Goal: Task Accomplishment & Management: Manage account settings

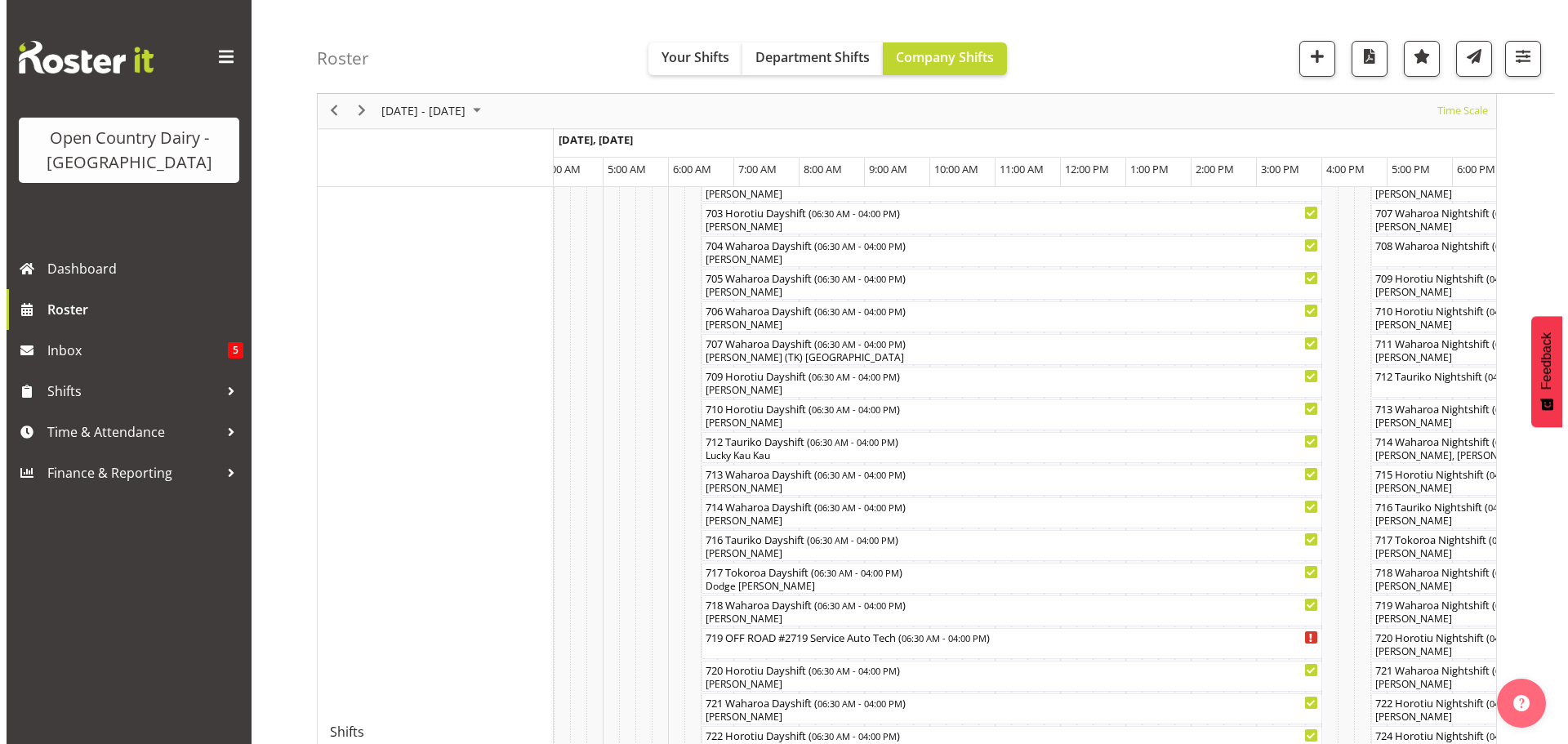
scroll to position [408, 0]
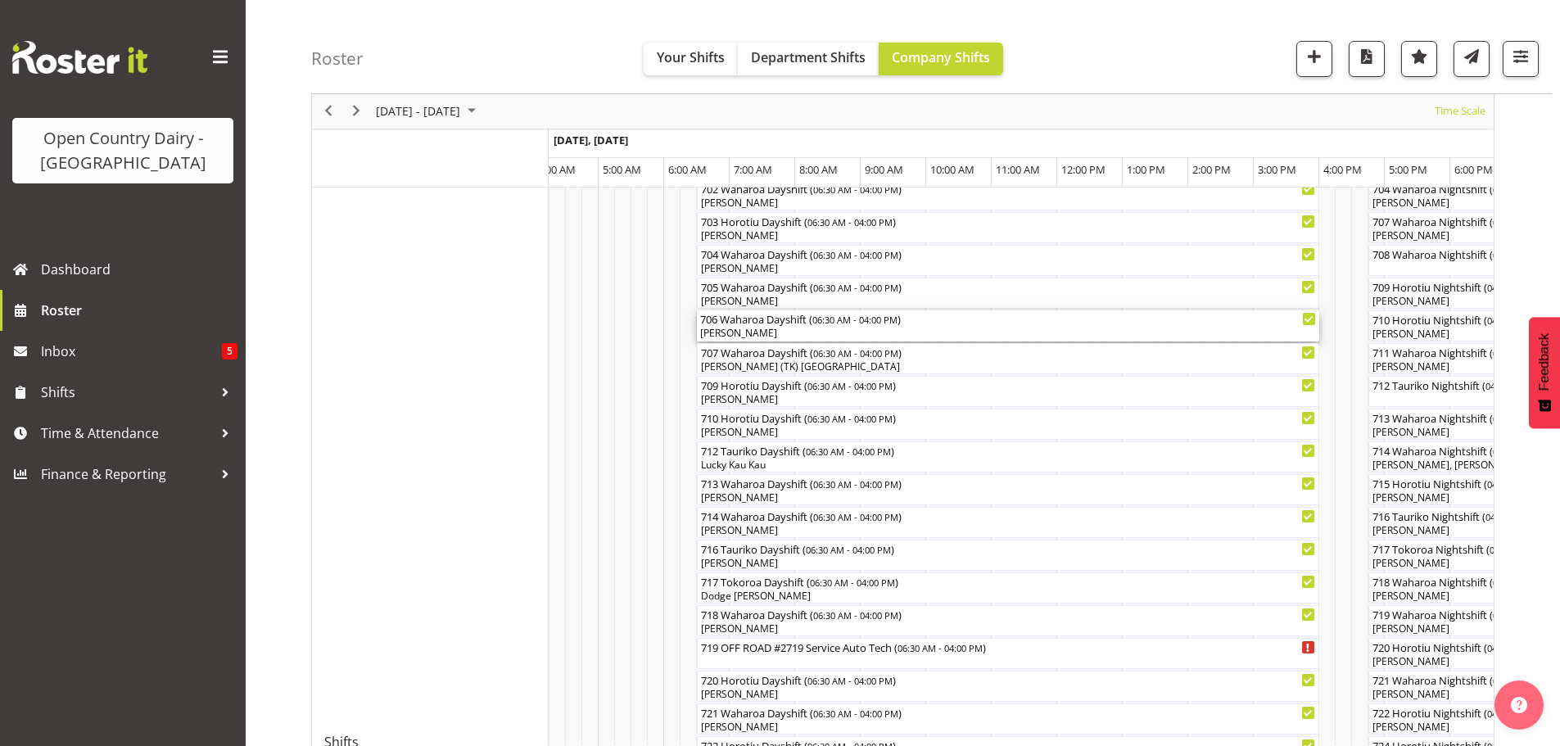
click at [738, 327] on div "[PERSON_NAME]" at bounding box center [1008, 333] width 616 height 15
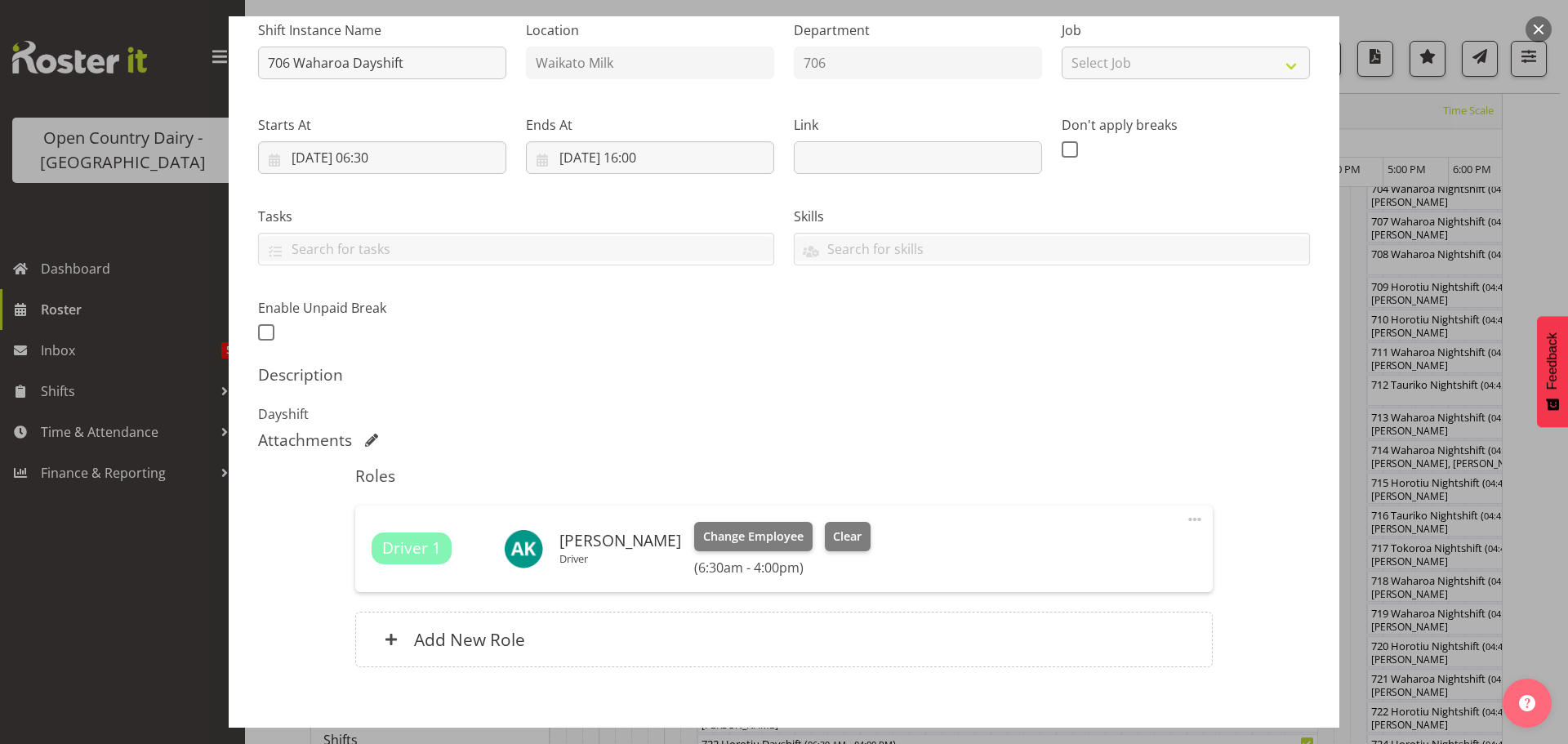
scroll to position [255, 0]
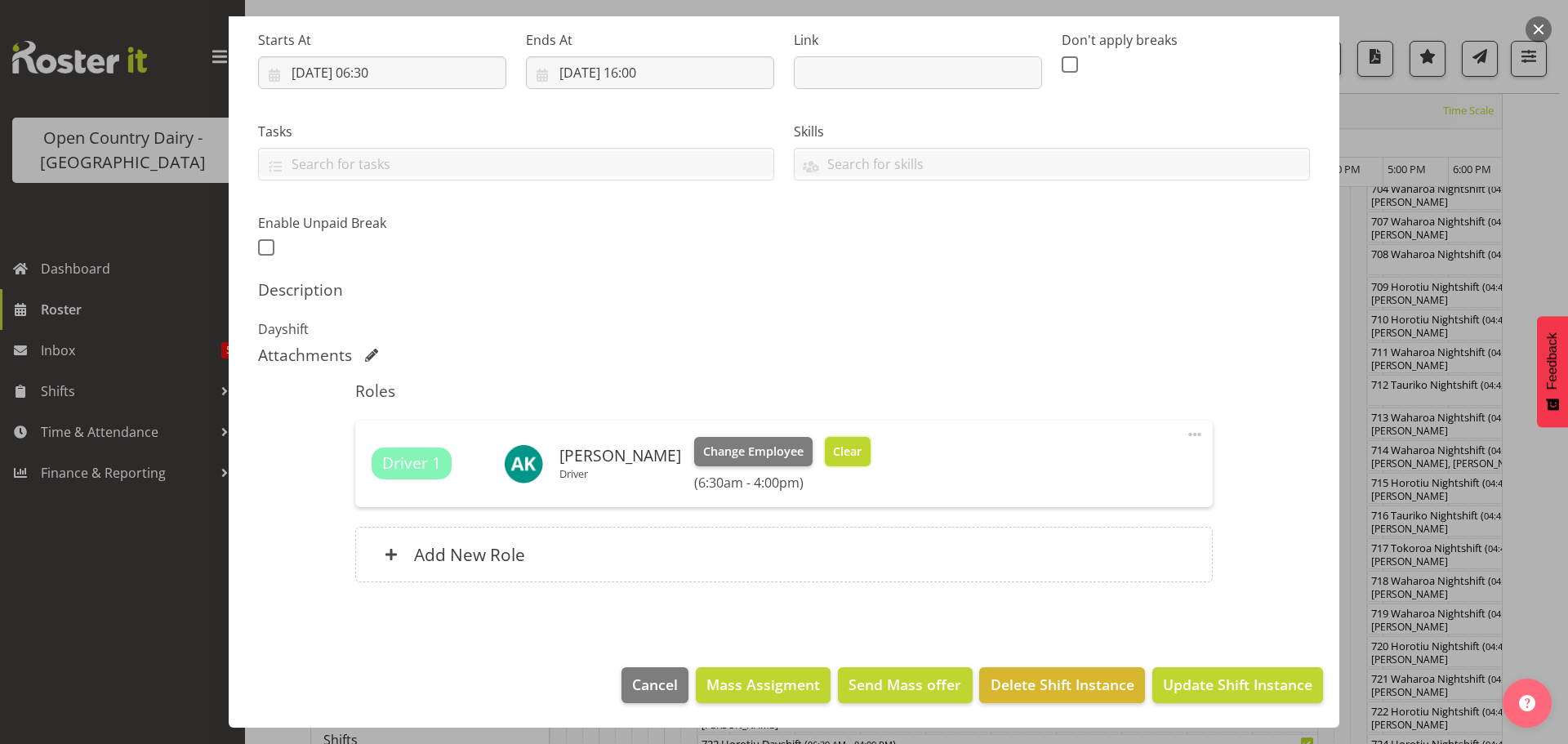
click at [840, 457] on span "Clear" at bounding box center [847, 452] width 29 height 18
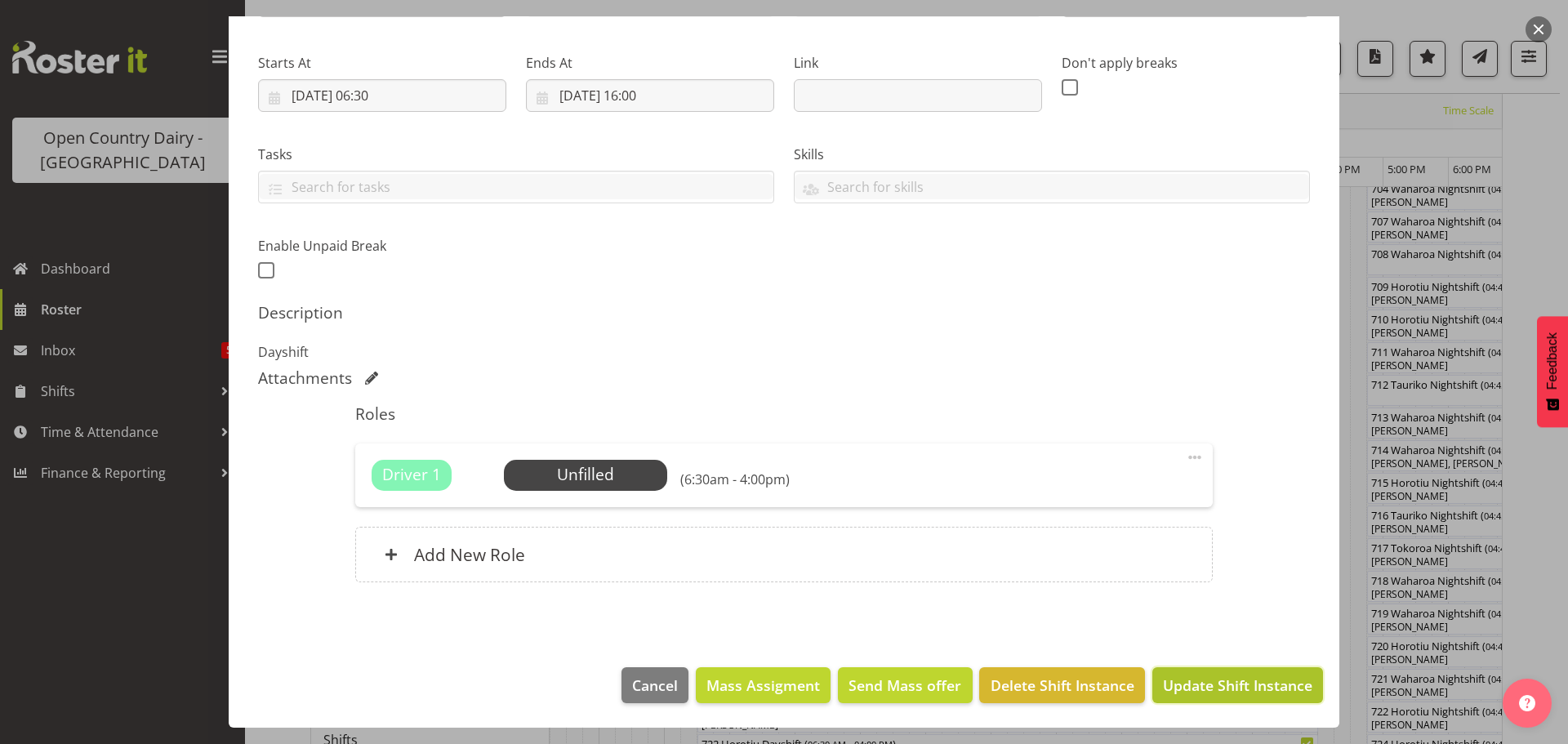
click at [1186, 678] on span "Update Shift Instance" at bounding box center [1238, 684] width 150 height 21
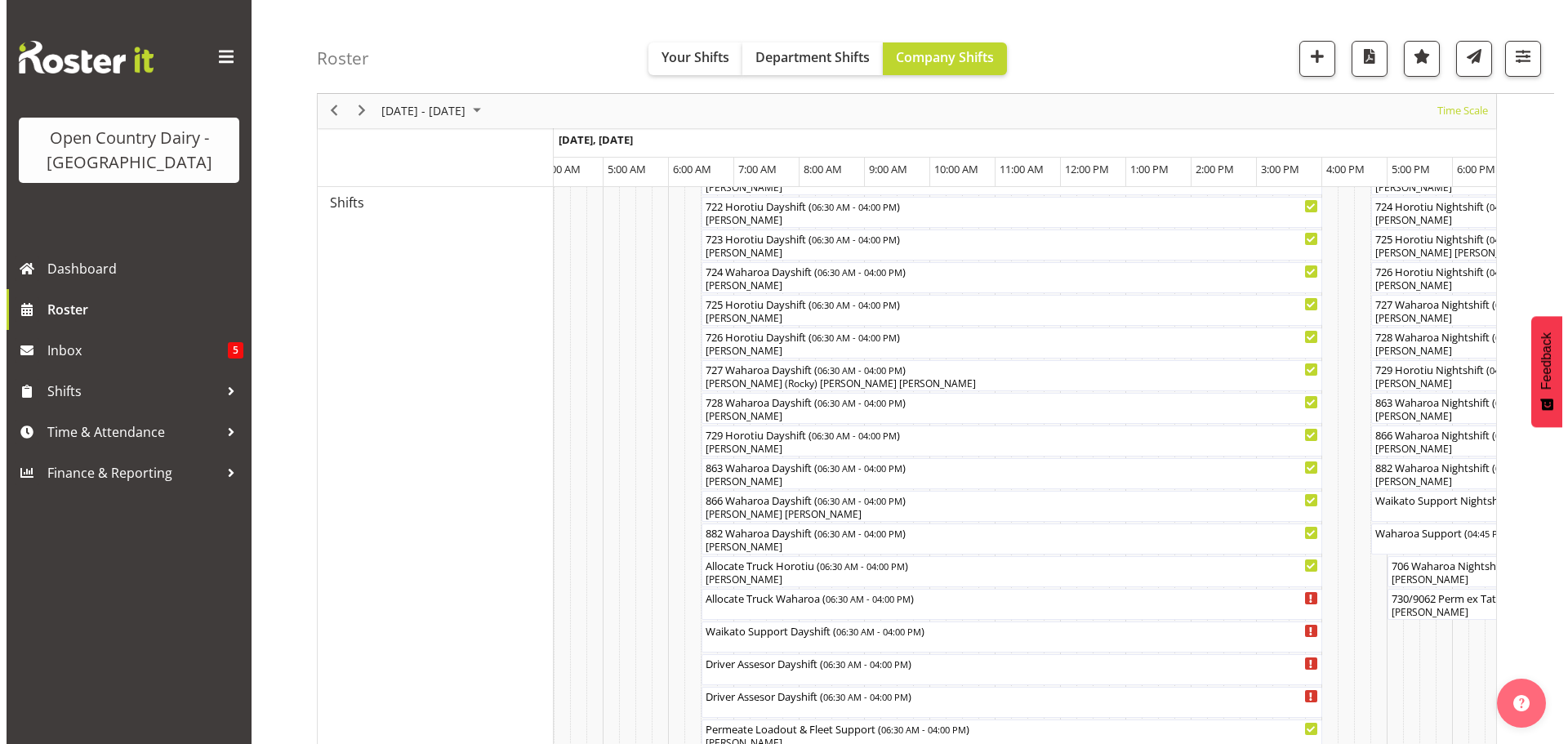
scroll to position [1039, 0]
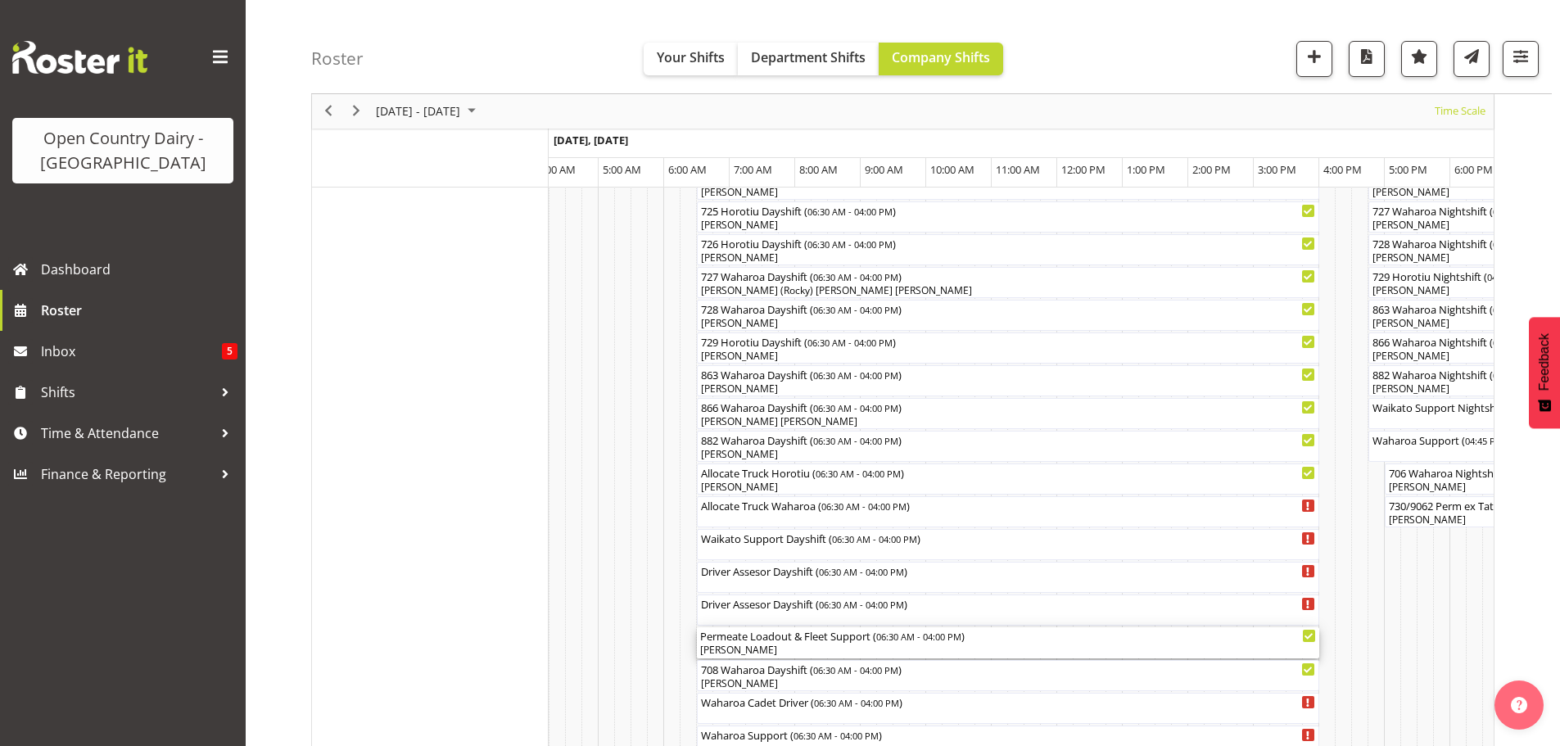
click at [777, 647] on div "[PERSON_NAME]" at bounding box center [1008, 650] width 616 height 15
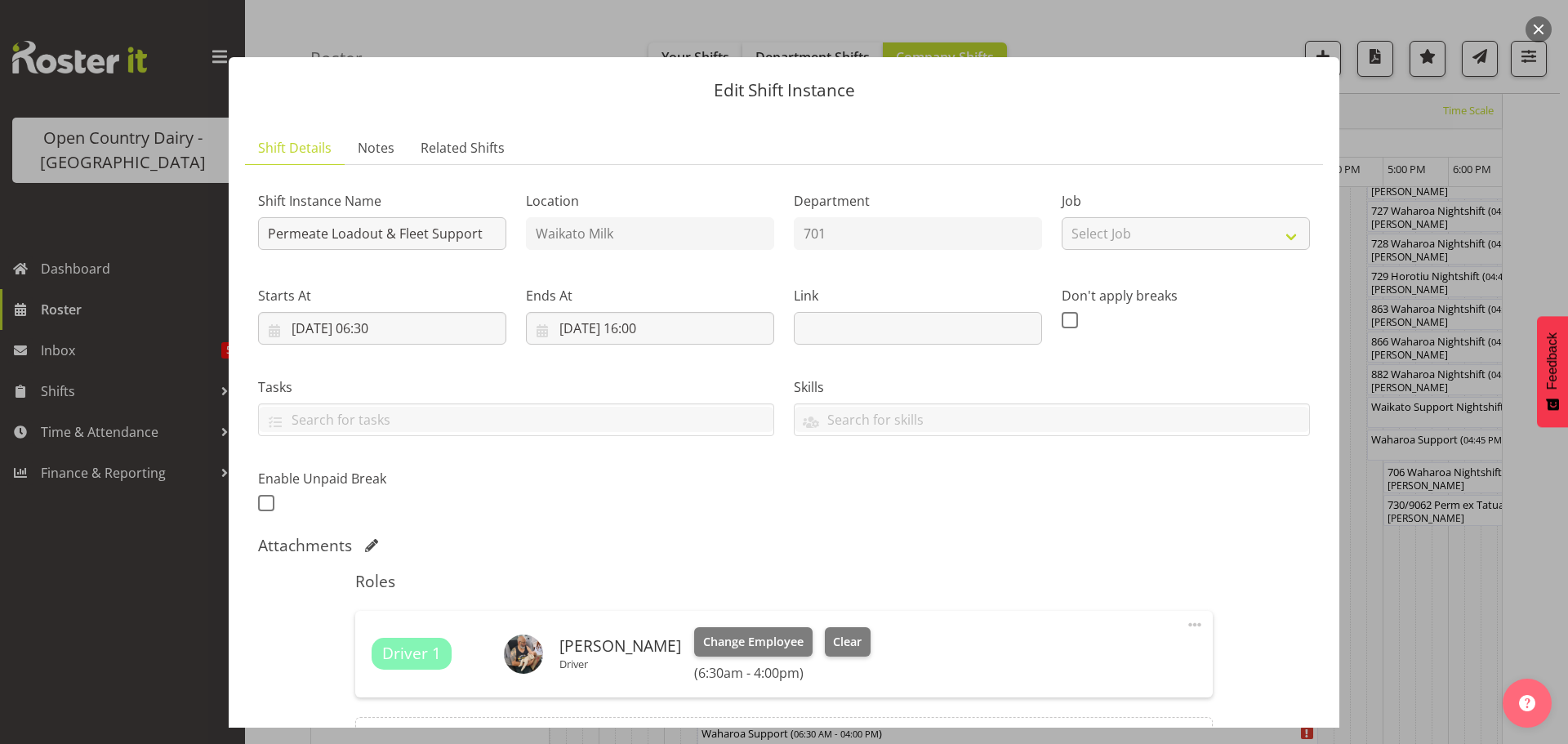
scroll to position [190, 0]
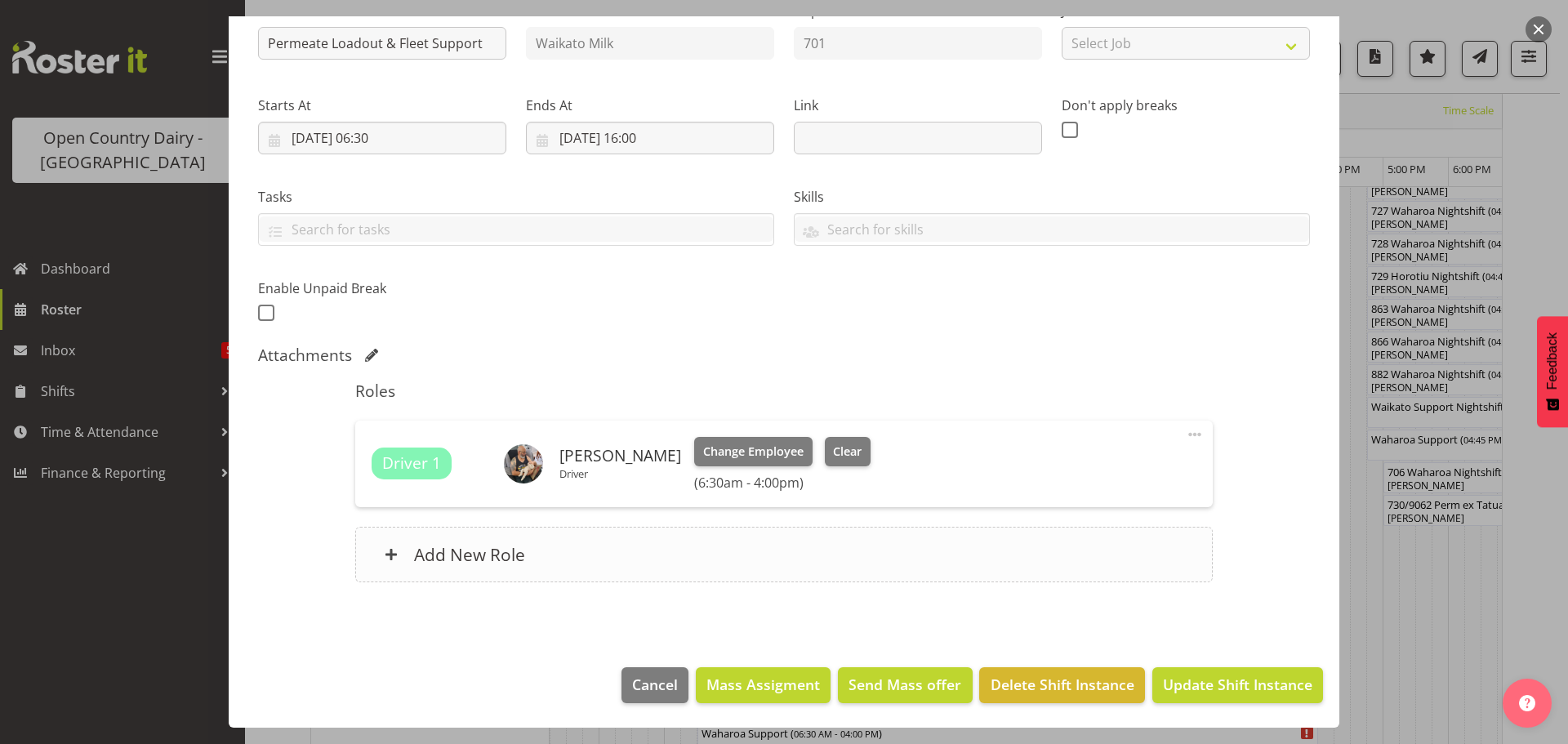
click at [469, 555] on h6 "Add New Role" at bounding box center [469, 554] width 111 height 21
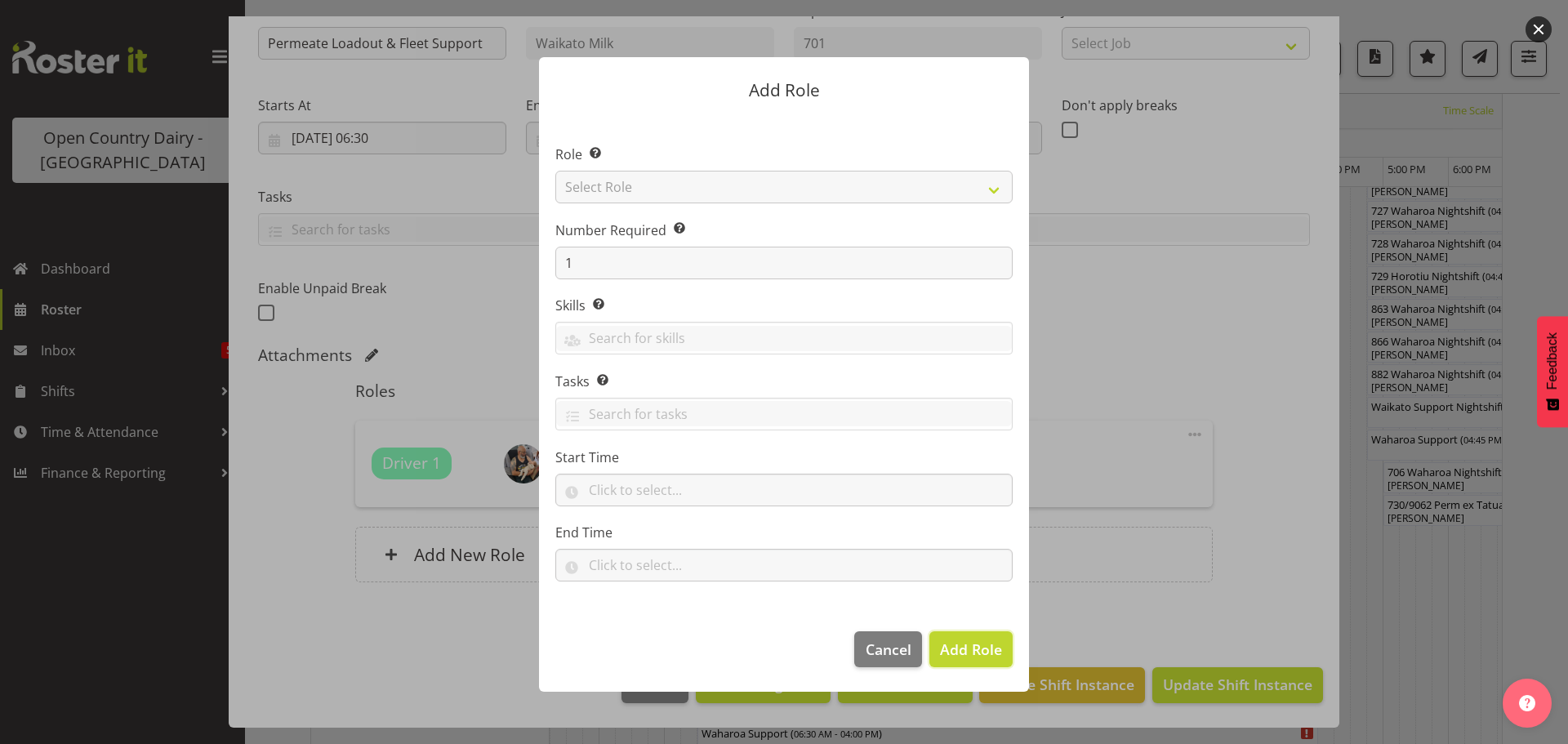
click at [964, 646] on span "Add Role" at bounding box center [972, 649] width 62 height 20
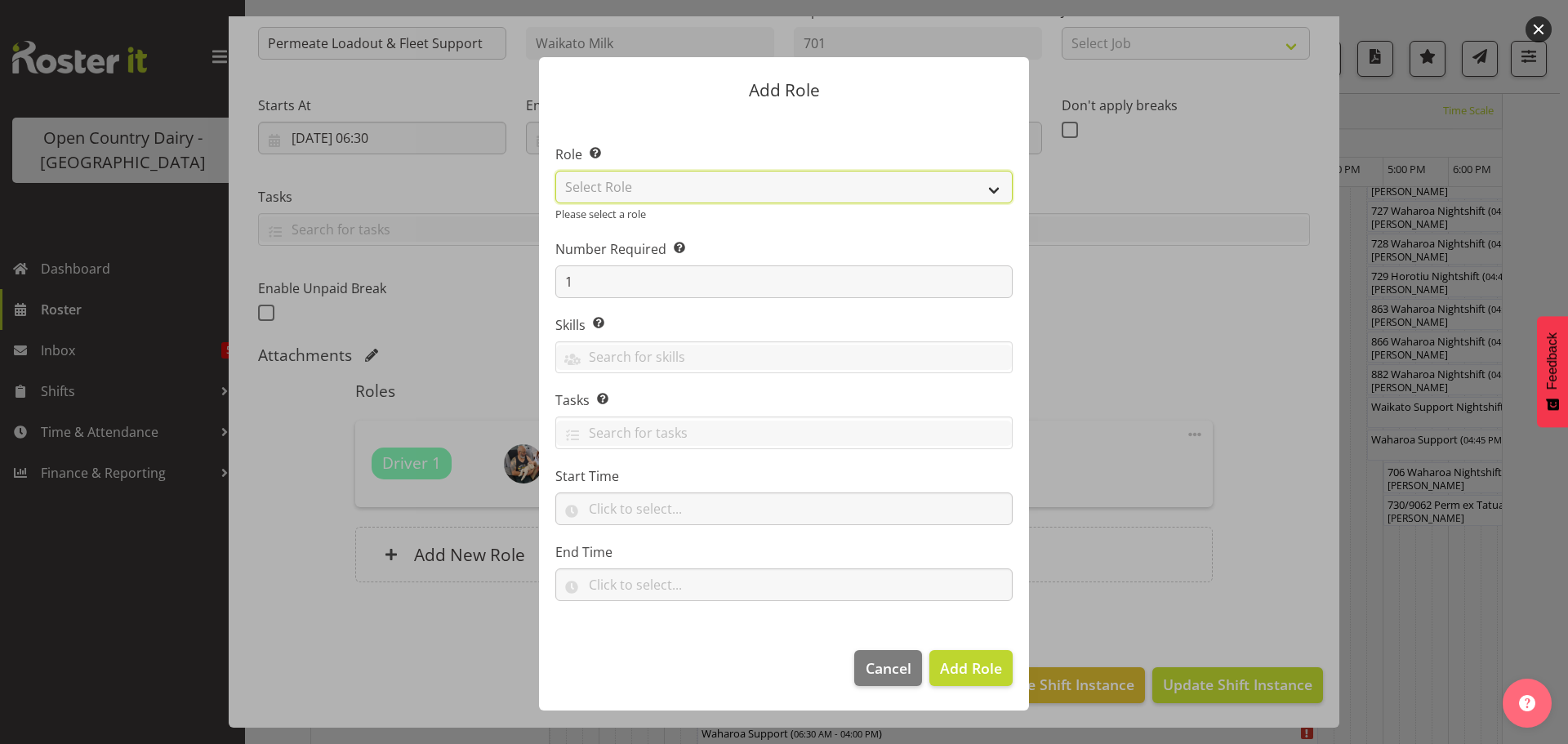
click at [924, 192] on select "Select Role Cadet Driver Crew Leader Driver Driver Buddy Driver Assessor Dayshi…" at bounding box center [784, 186] width 458 height 33
select select "1166"
click at [556, 171] on select "Select Role Cadet Driver Crew Leader Driver Driver Buddy Driver Assessor Dayshi…" at bounding box center [784, 186] width 458 height 33
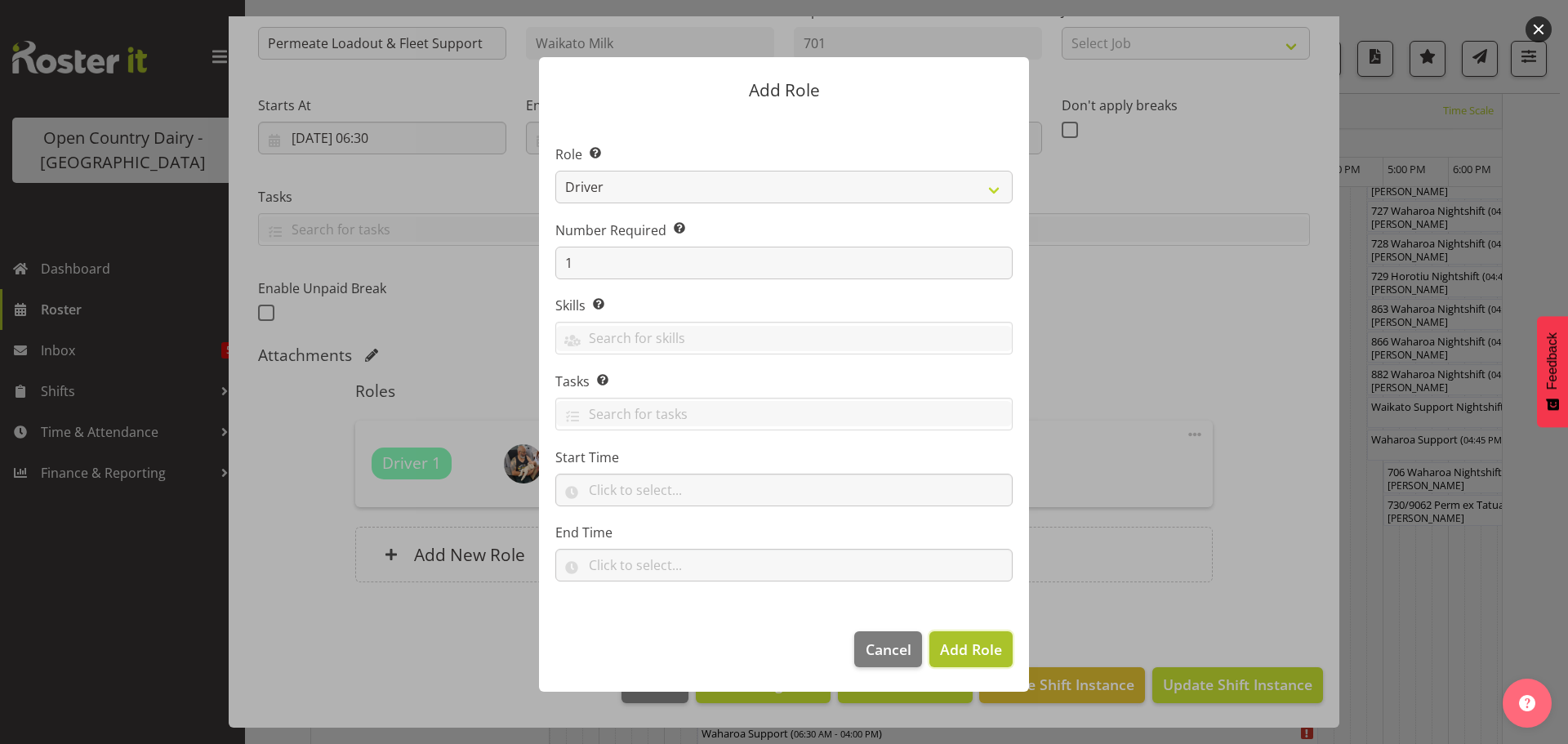
click at [973, 644] on span "Add Role" at bounding box center [972, 649] width 62 height 20
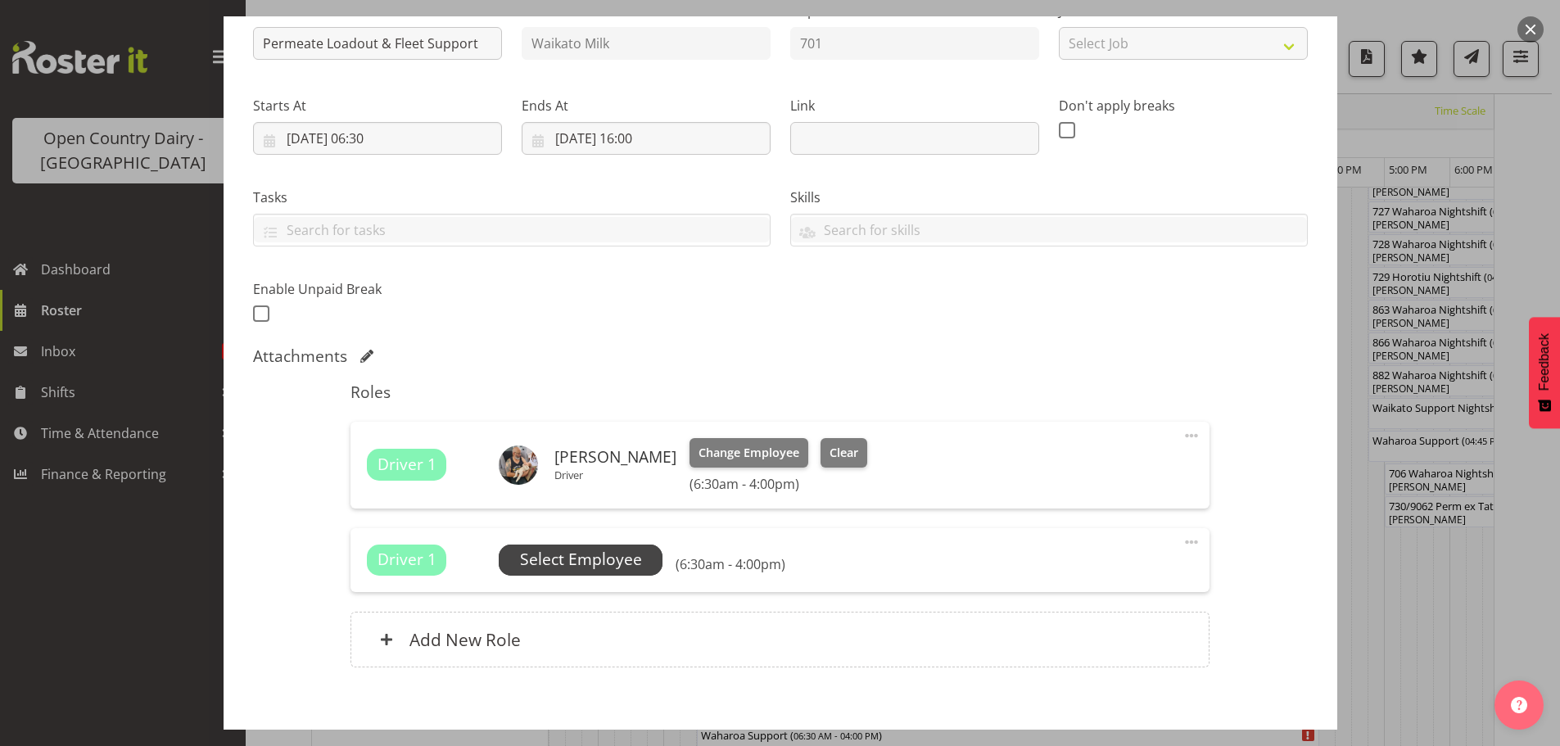
click at [618, 559] on span "Select Employee" at bounding box center [581, 560] width 122 height 24
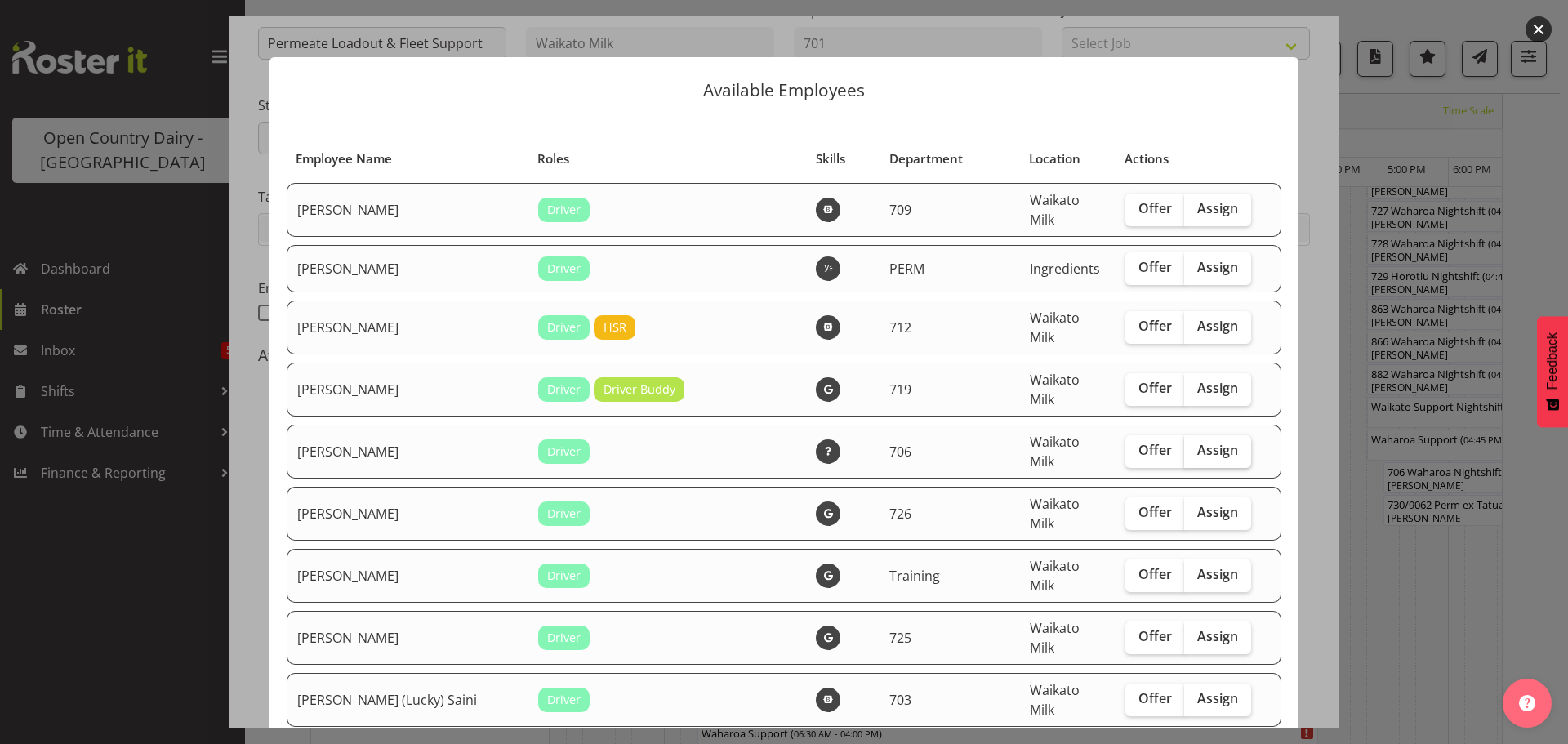
click at [1199, 442] on span "Assign" at bounding box center [1218, 450] width 41 height 16
click at [1195, 445] on input "Assign" at bounding box center [1189, 450] width 11 height 11
checkbox input "true"
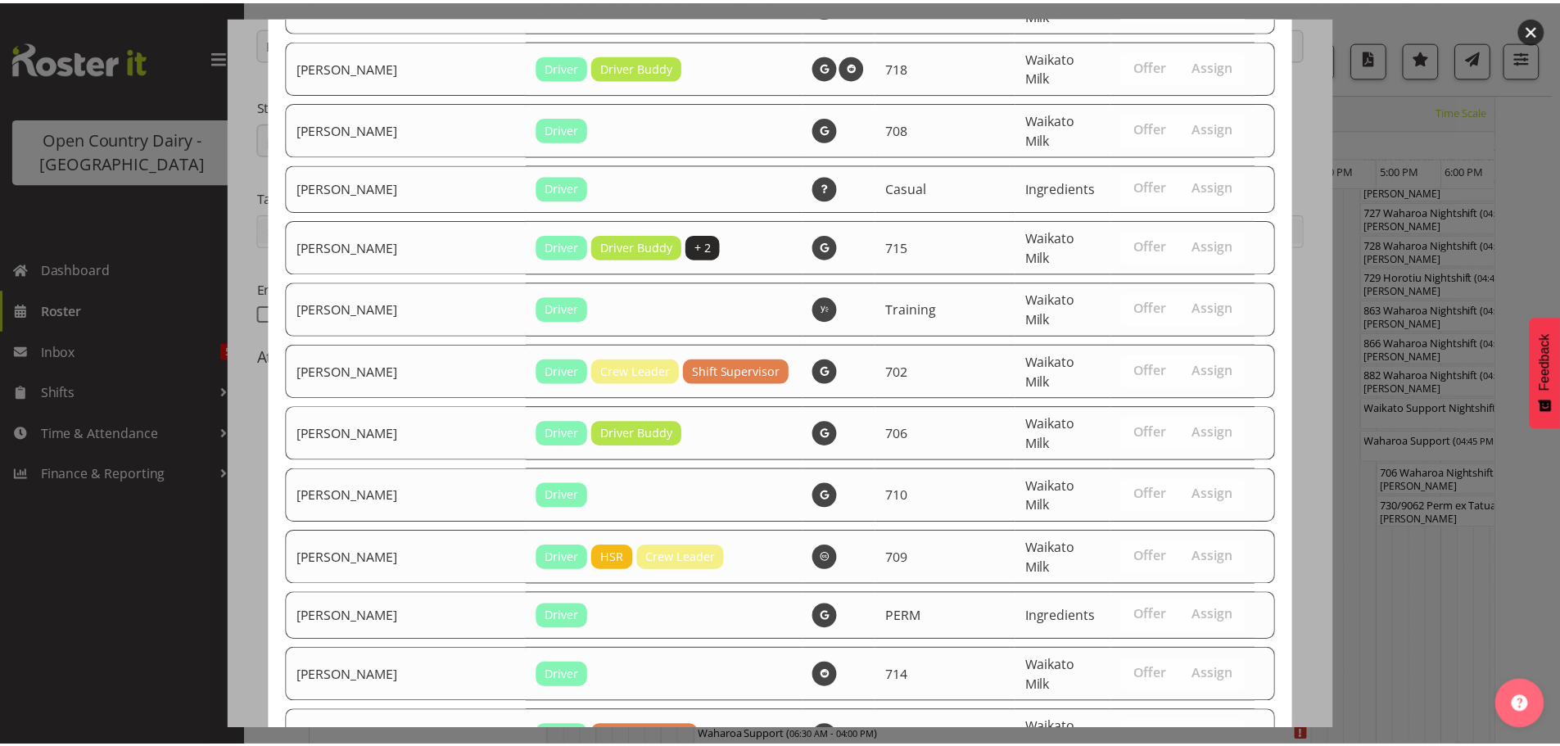
scroll to position [1608, 0]
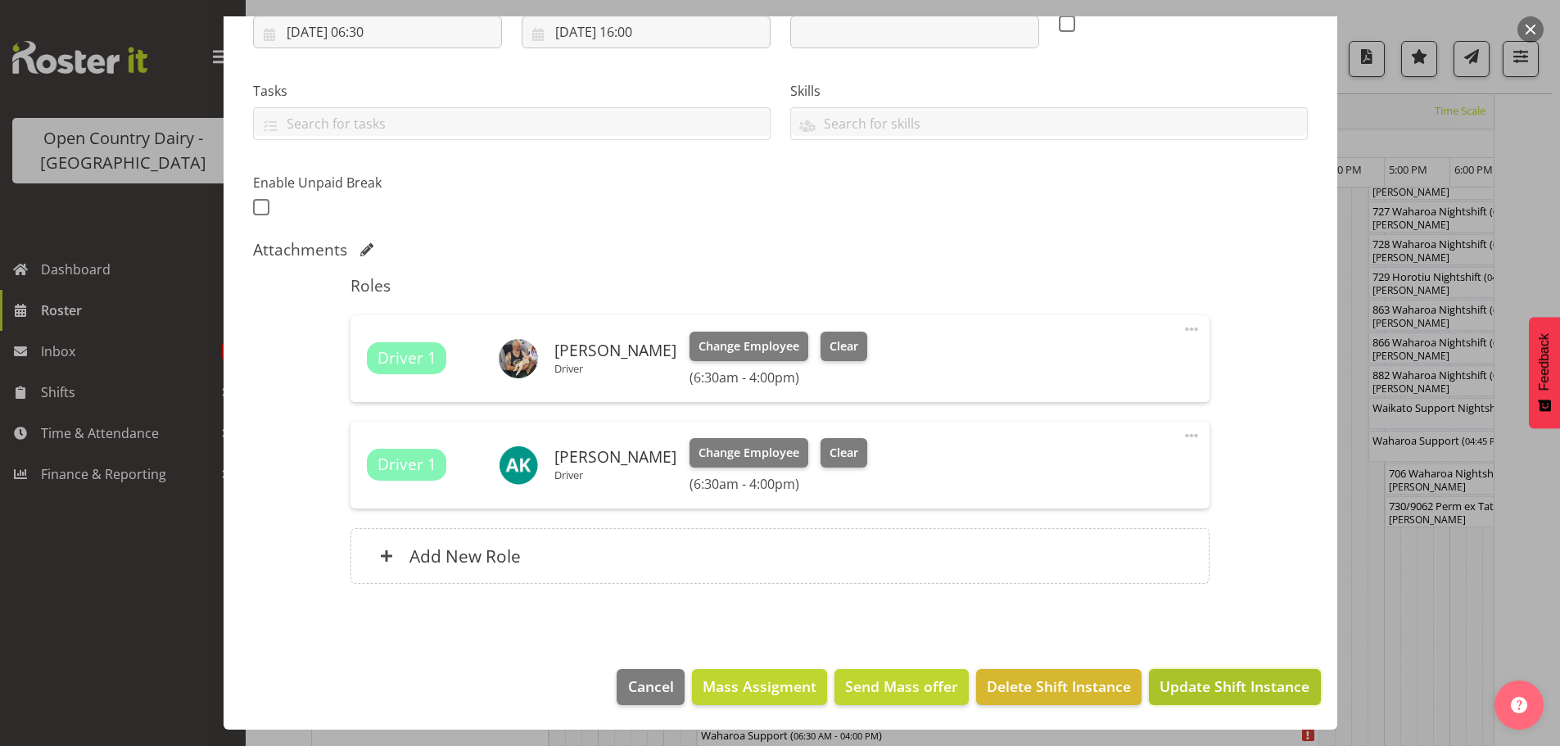
click at [1226, 676] on span "Update Shift Instance" at bounding box center [1235, 686] width 150 height 21
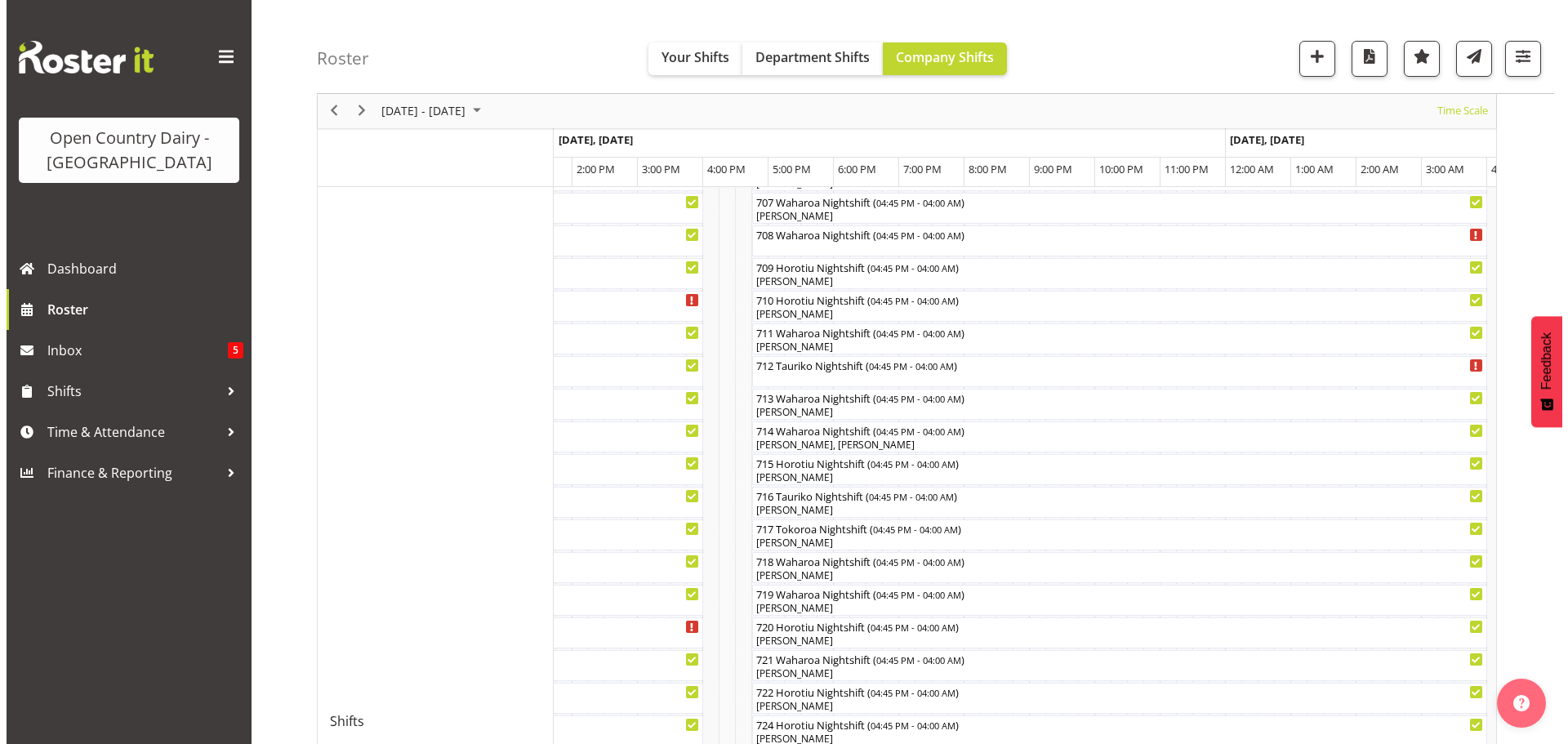
scroll to position [421, 0]
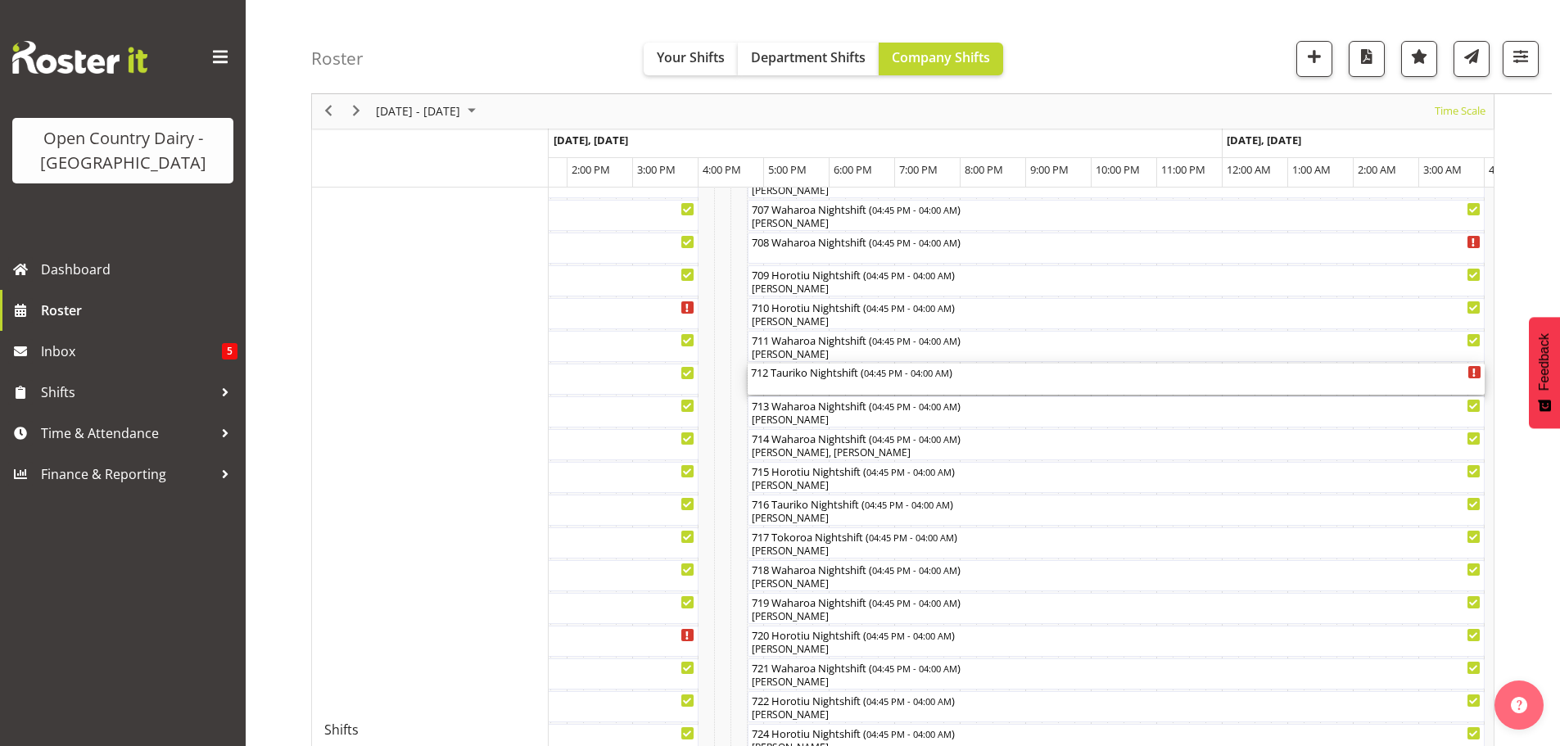
click at [779, 378] on div "712 Tauriko Nightshift ( 04:45 PM - 04:00 AM )" at bounding box center [1116, 372] width 730 height 16
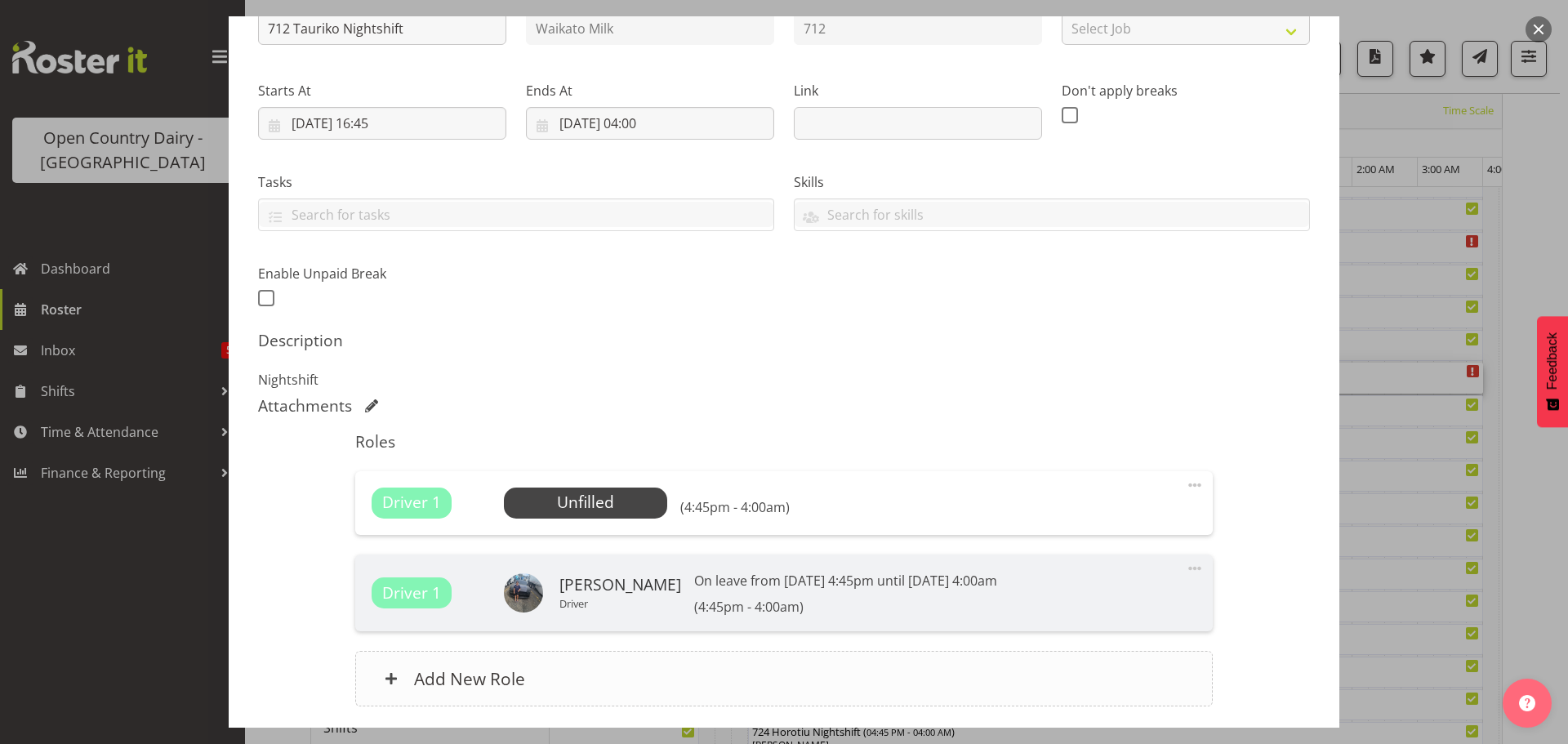
scroll to position [329, 0]
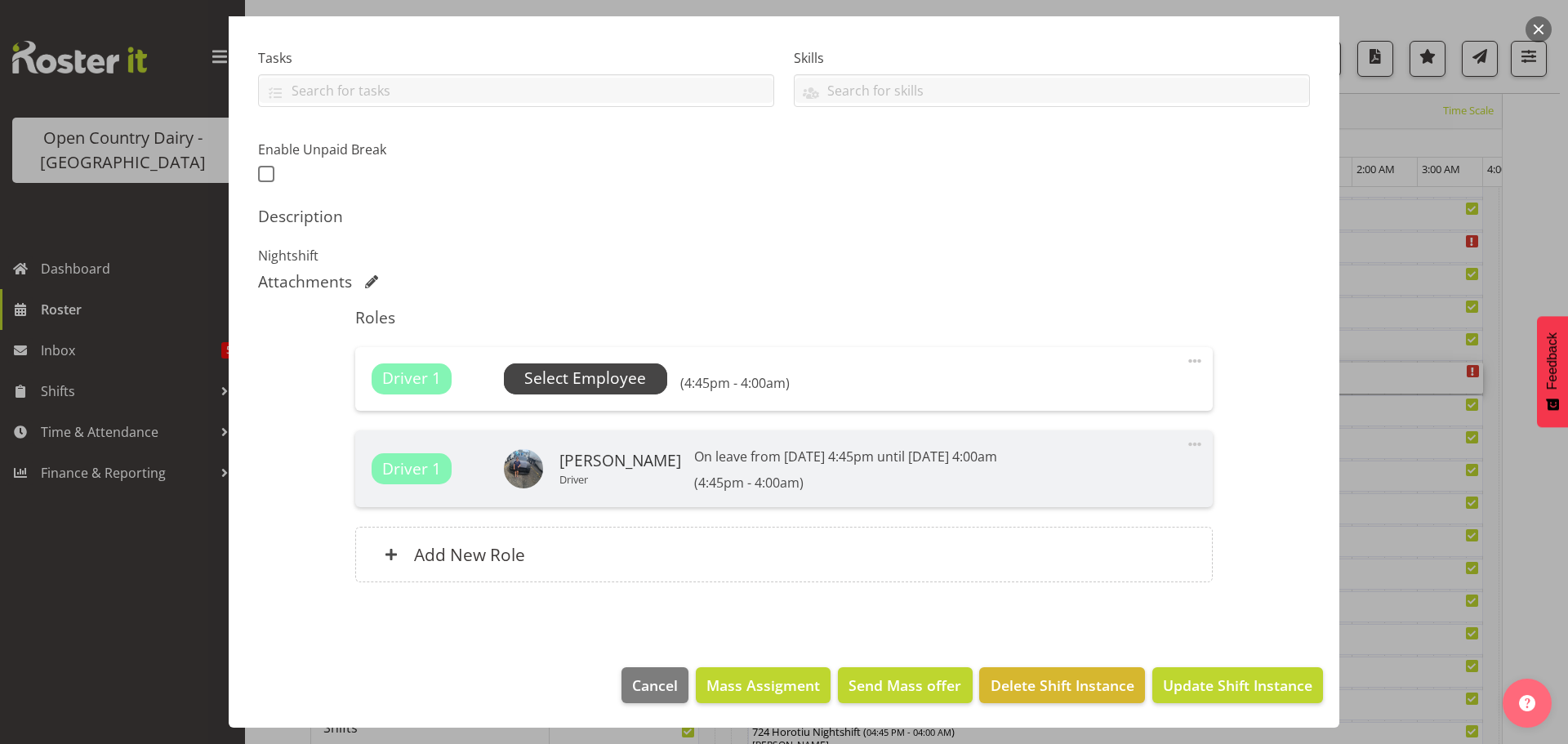
click at [586, 378] on span "Select Employee" at bounding box center [586, 379] width 122 height 24
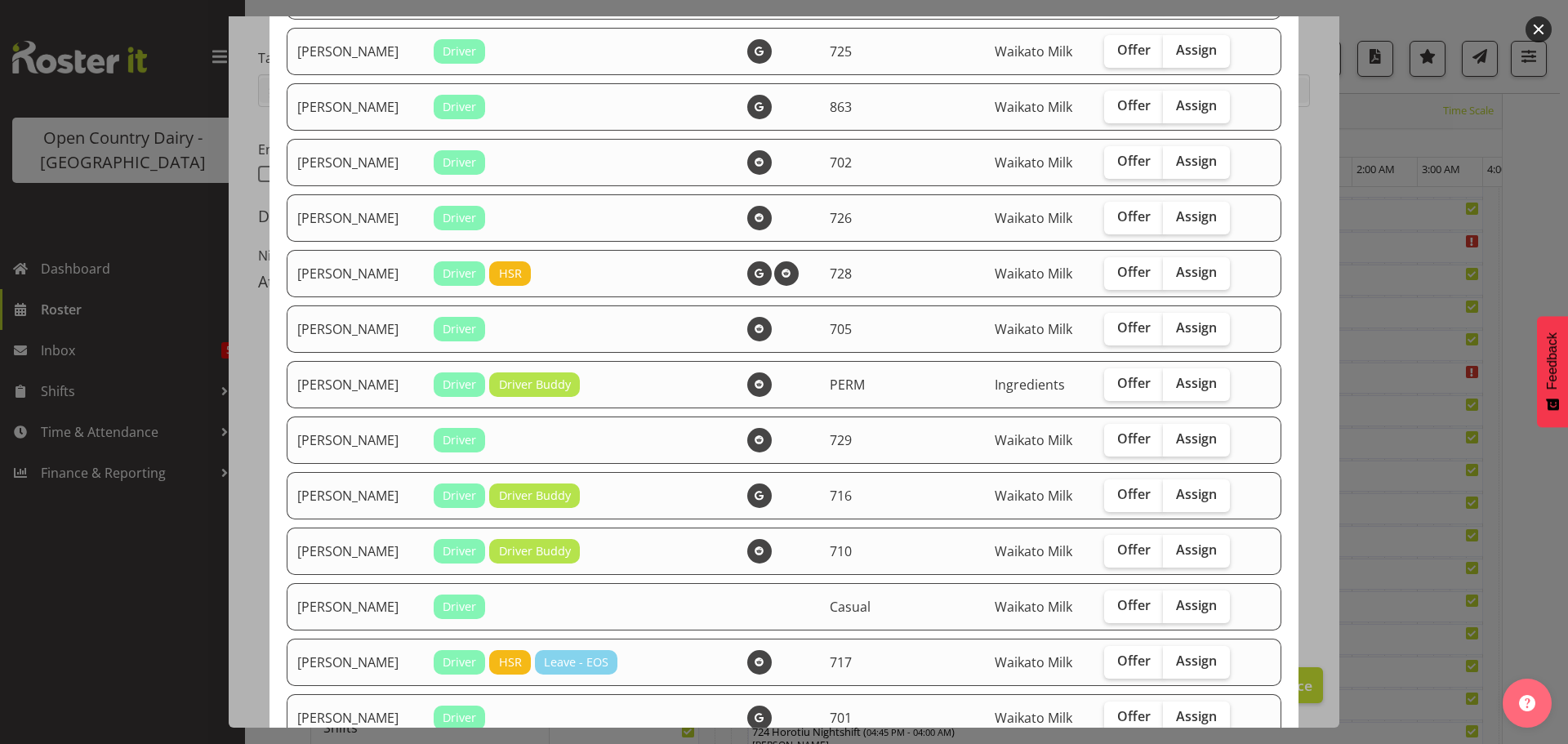
scroll to position [490, 0]
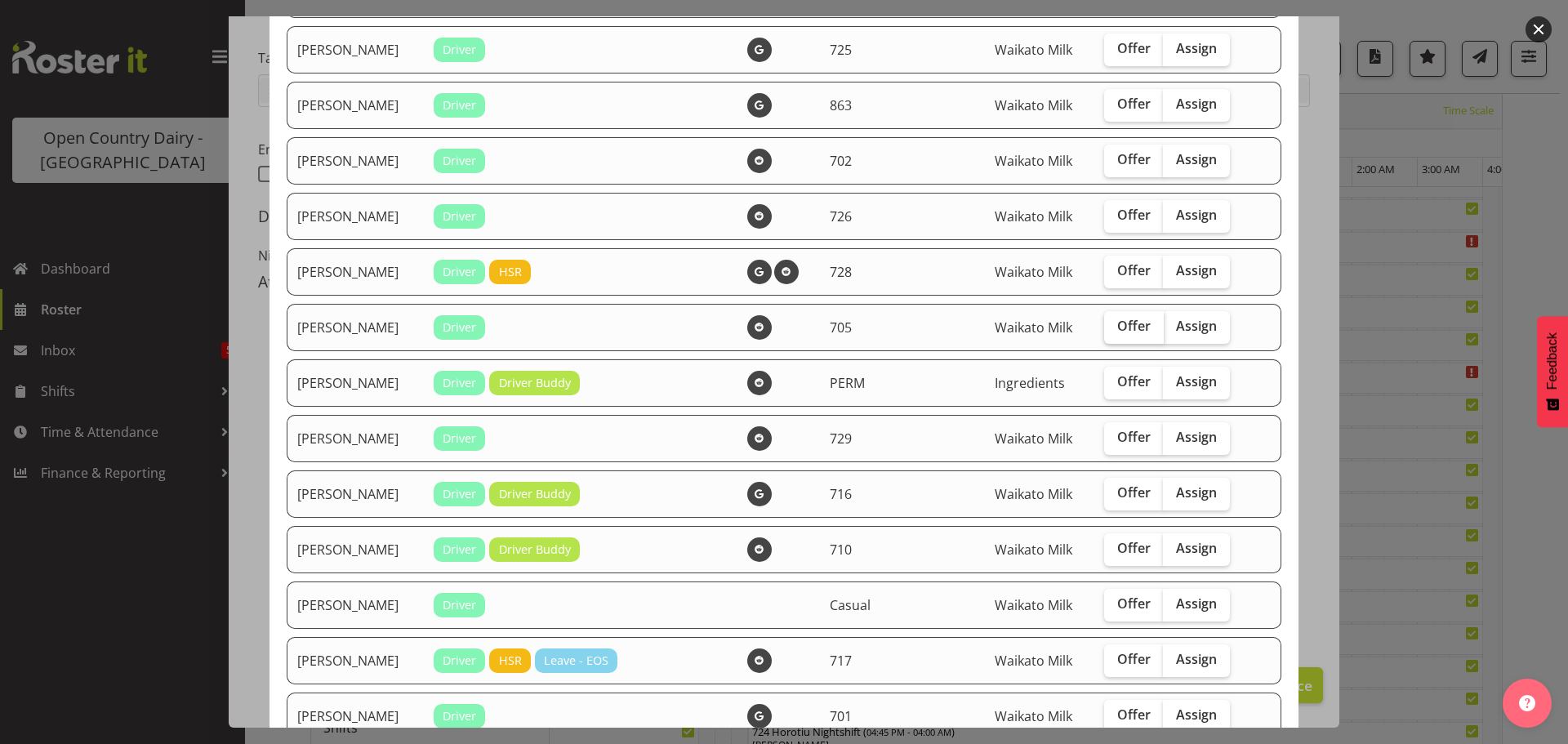
click at [1125, 327] on span "Offer" at bounding box center [1134, 326] width 34 height 16
click at [1115, 327] on input "Offer" at bounding box center [1109, 326] width 11 height 11
checkbox input "true"
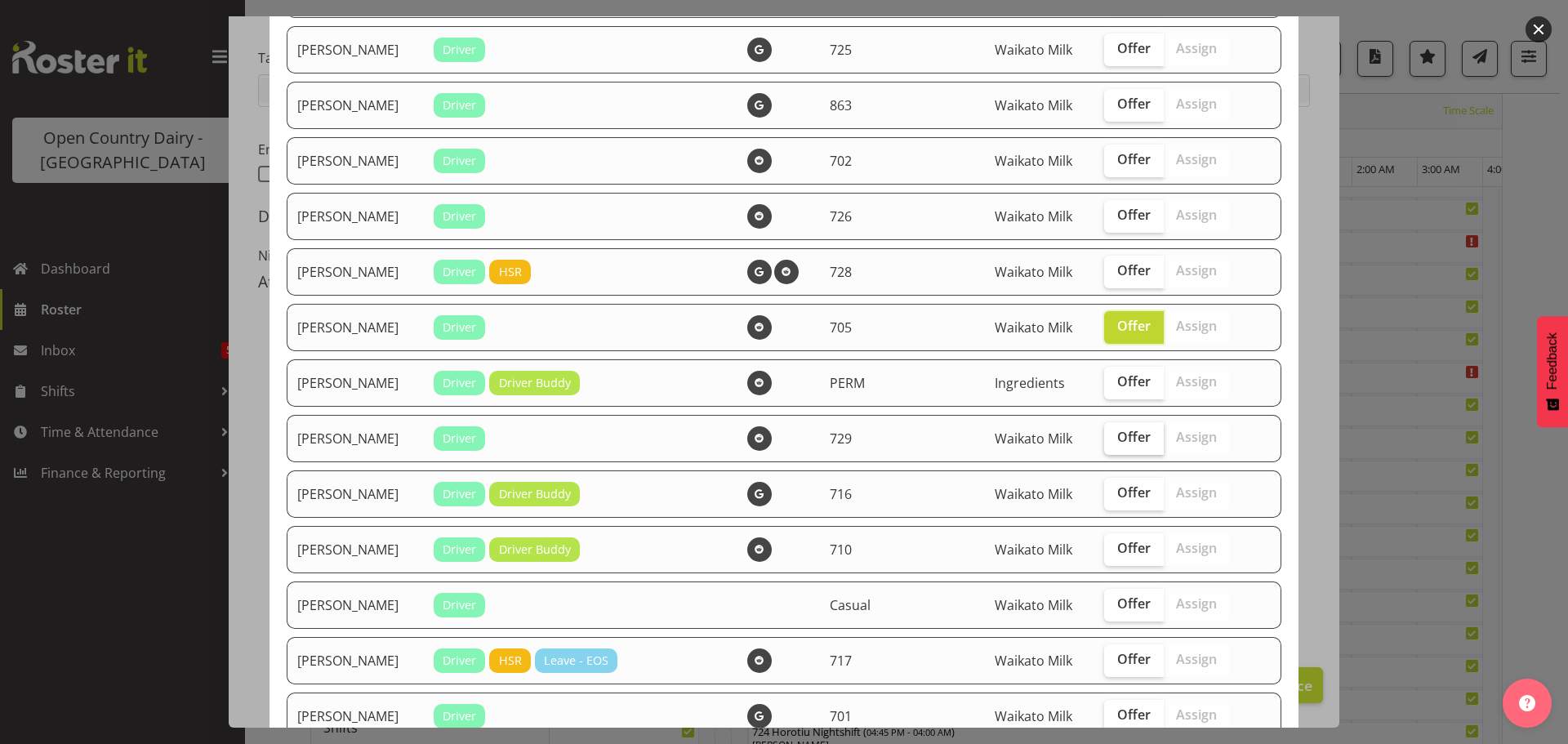
click at [1121, 438] on span "Offer" at bounding box center [1134, 437] width 34 height 16
click at [1115, 438] on input "Offer" at bounding box center [1109, 437] width 11 height 11
checkbox input "true"
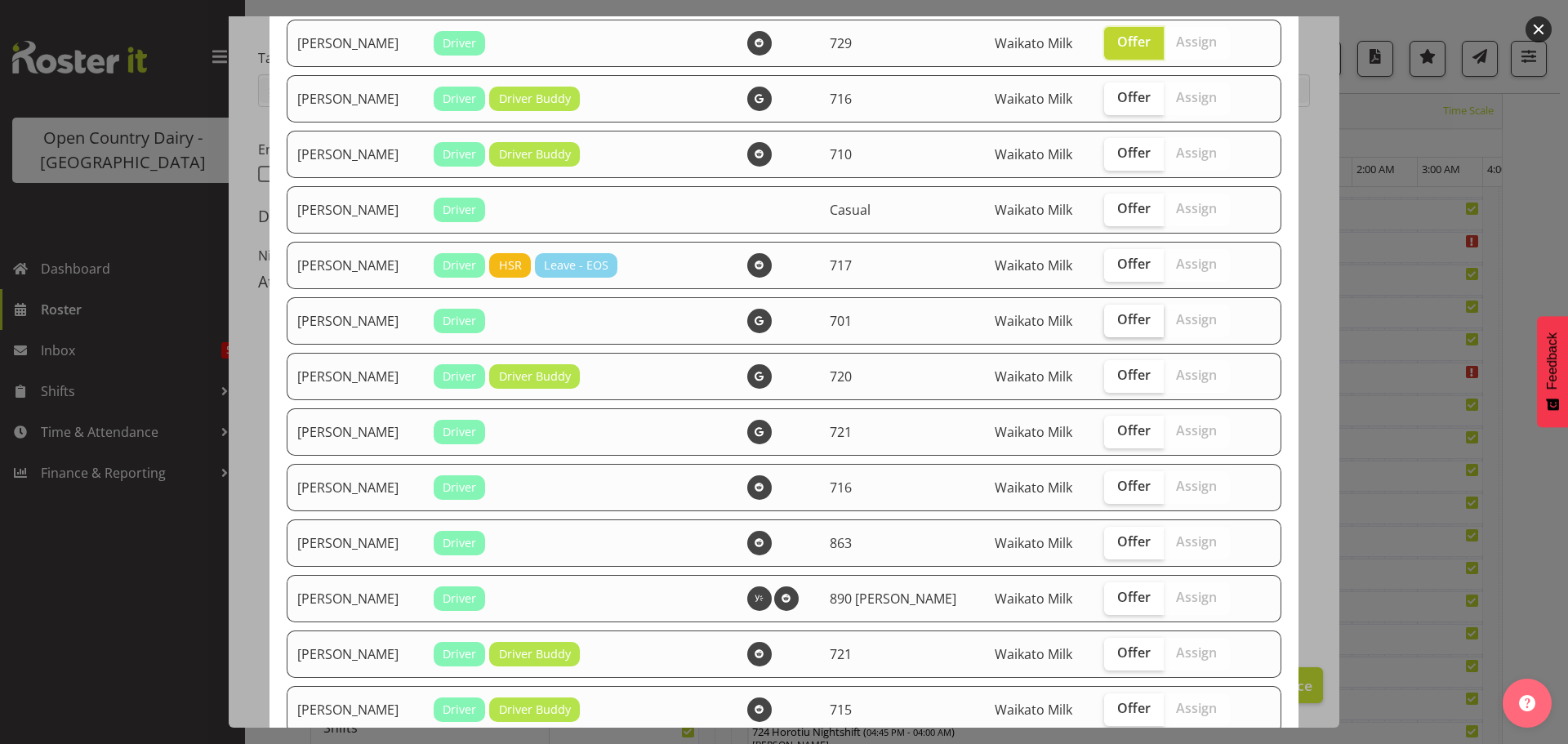
scroll to position [899, 0]
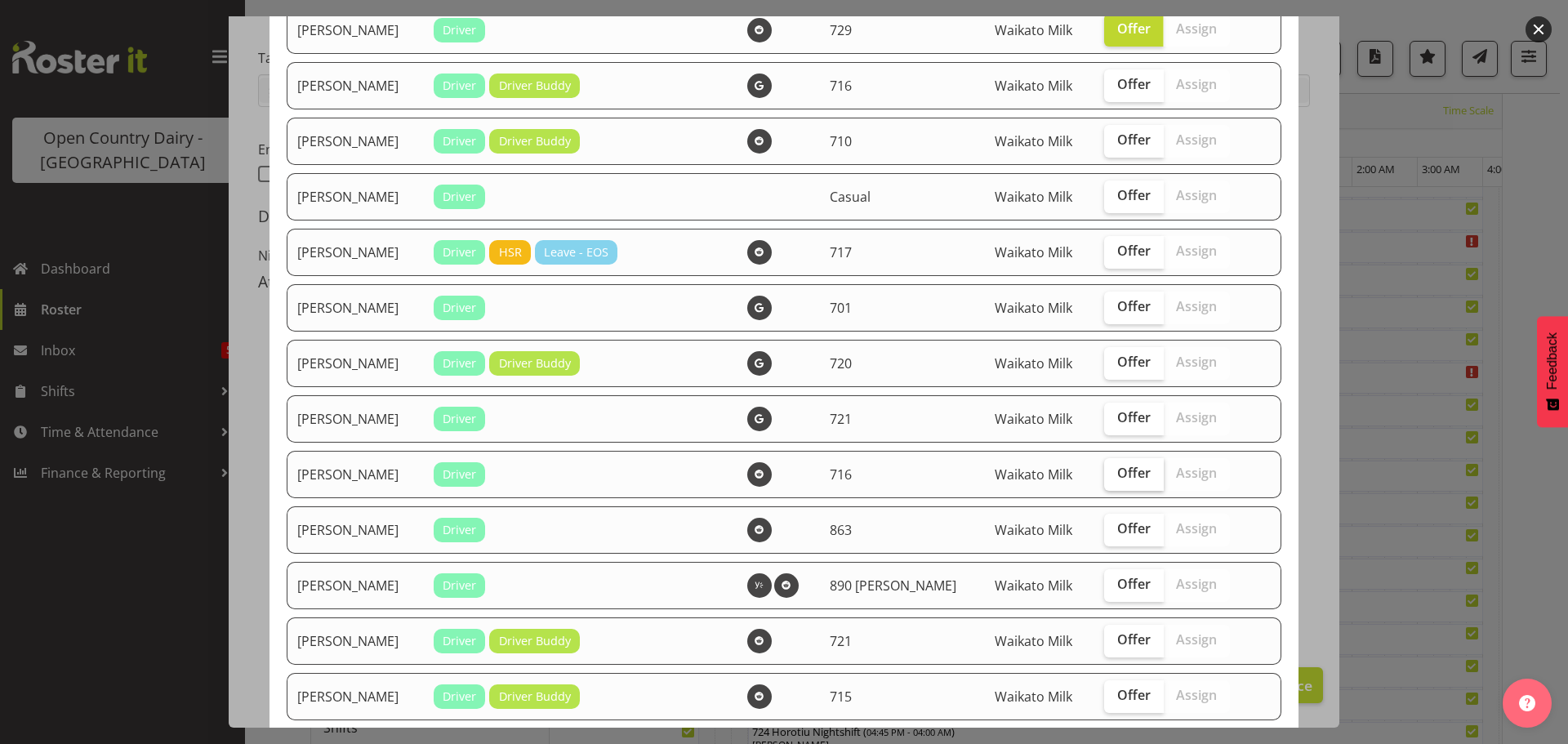
click at [1119, 473] on span "Offer" at bounding box center [1134, 473] width 34 height 16
click at [1115, 473] on input "Offer" at bounding box center [1109, 473] width 11 height 11
checkbox input "true"
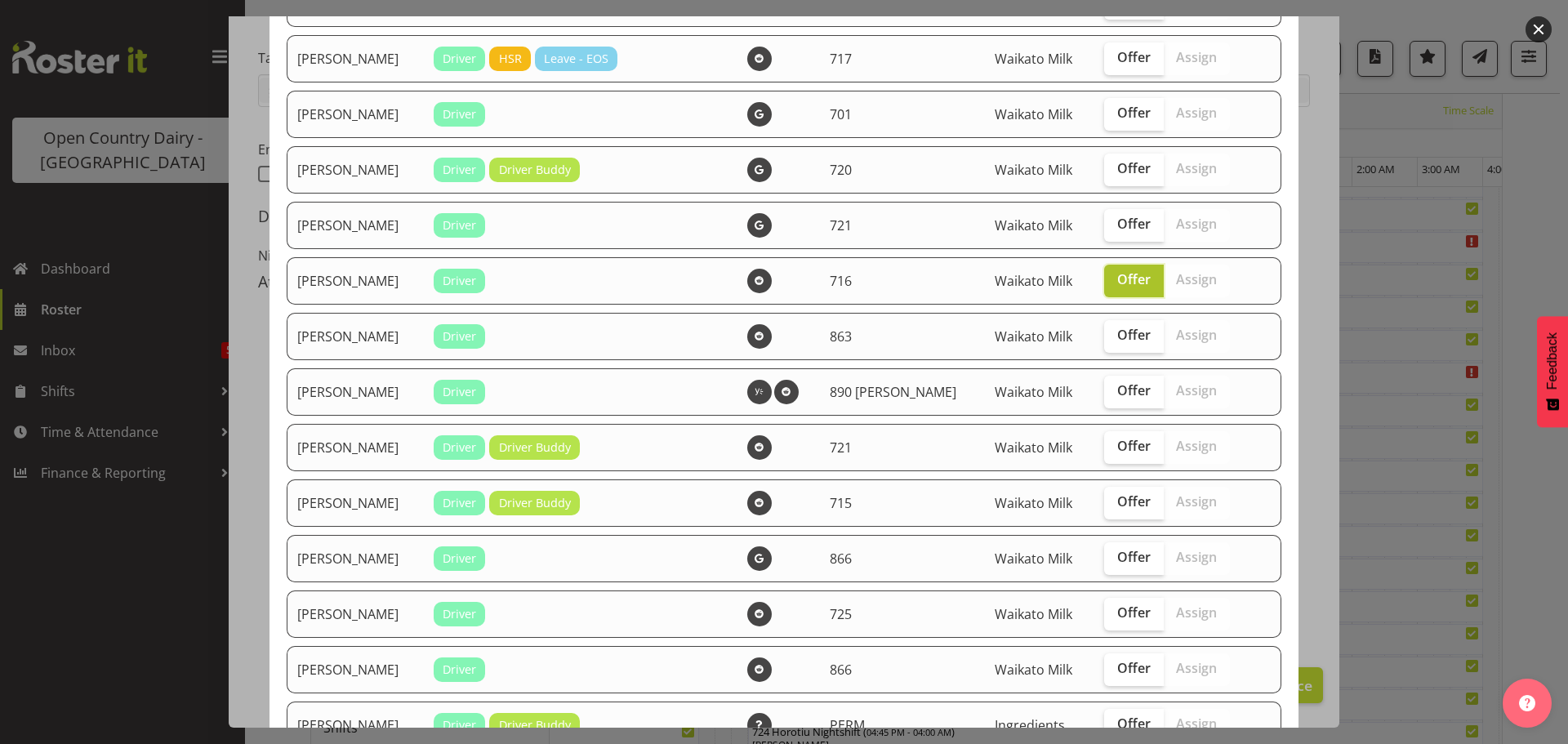
scroll to position [1225, 0]
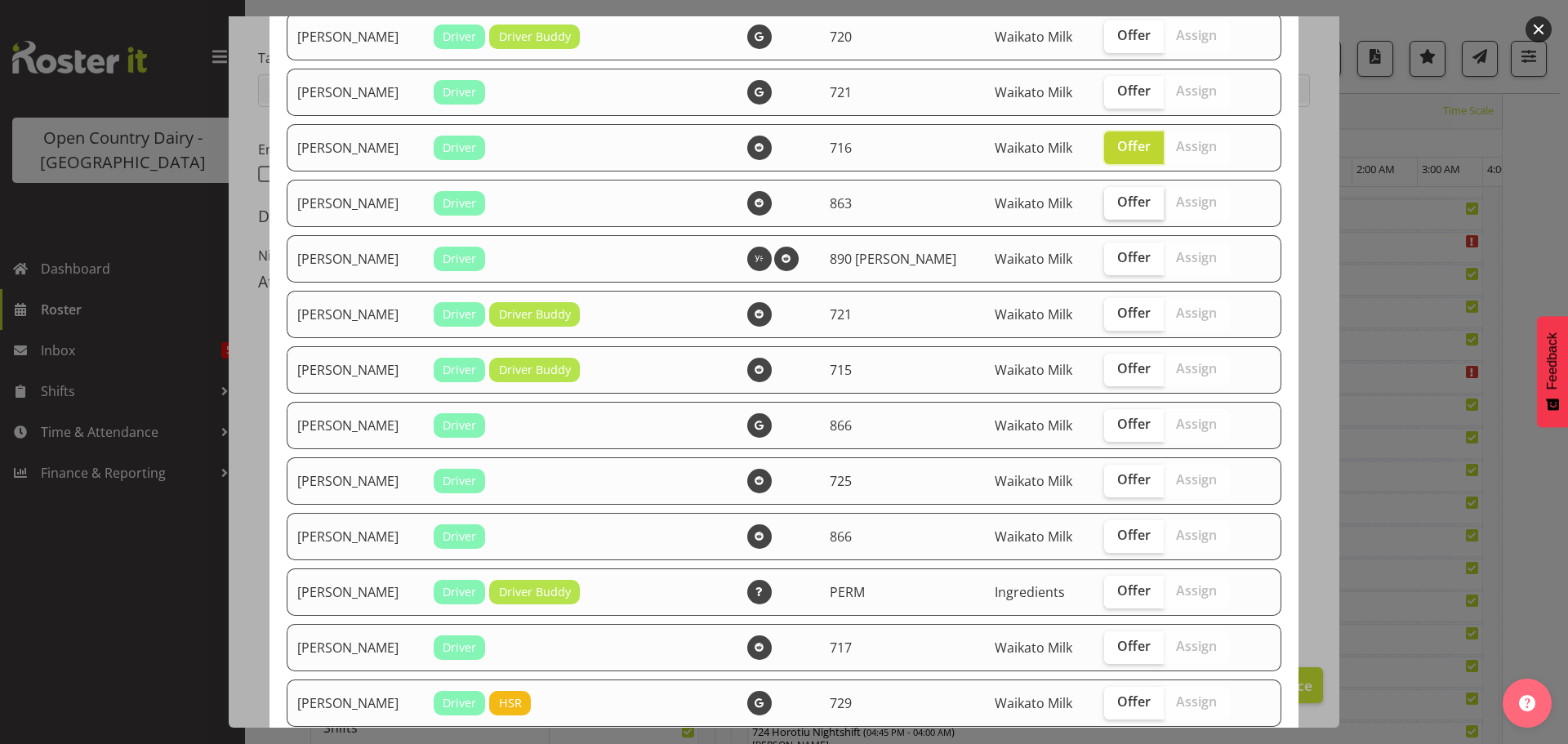
click at [1118, 201] on span "Offer" at bounding box center [1134, 201] width 34 height 16
click at [1115, 201] on input "Offer" at bounding box center [1109, 201] width 11 height 11
checkbox input "true"
click at [1121, 311] on span "Offer" at bounding box center [1134, 312] width 34 height 16
click at [1115, 311] on input "Offer" at bounding box center [1109, 313] width 11 height 11
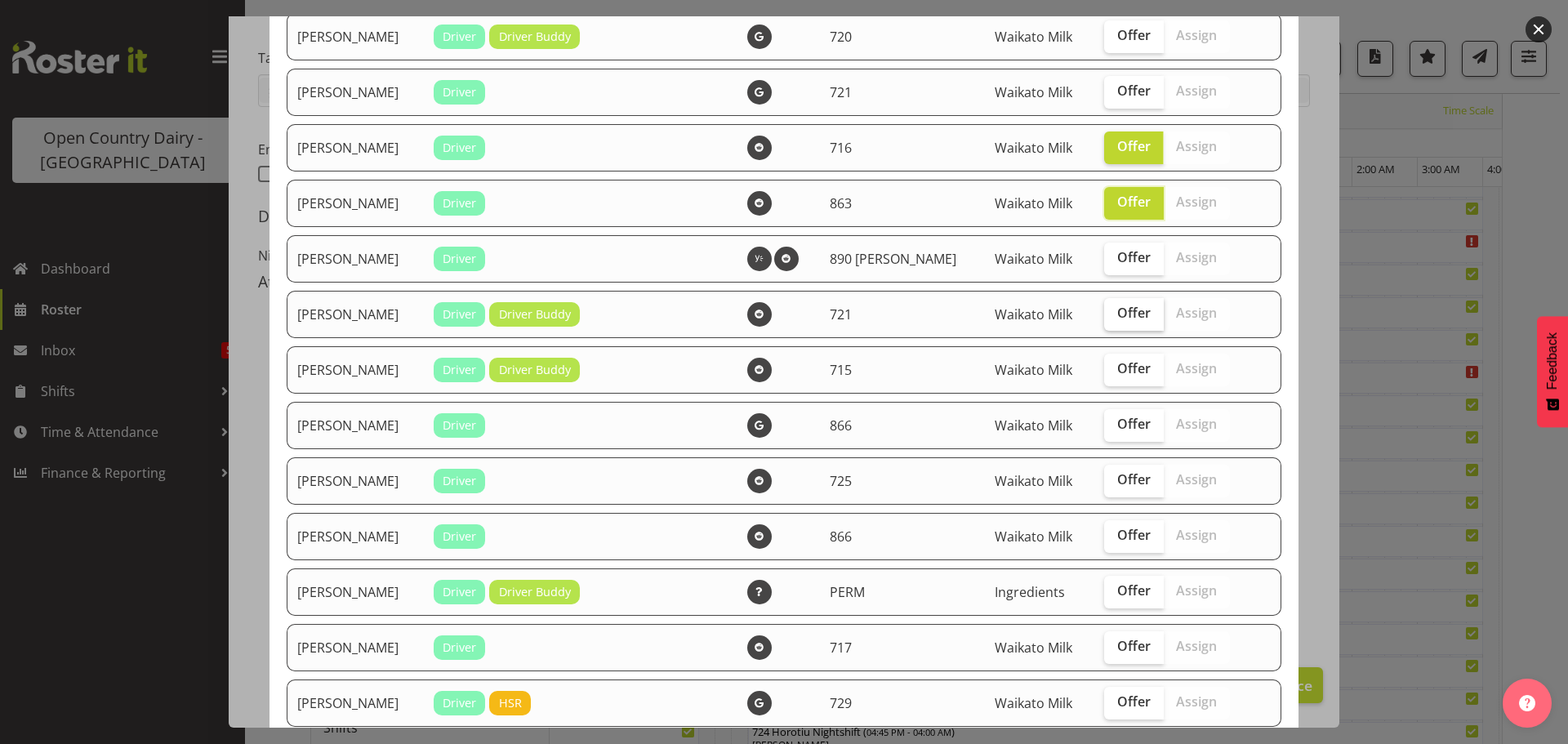
checkbox input "true"
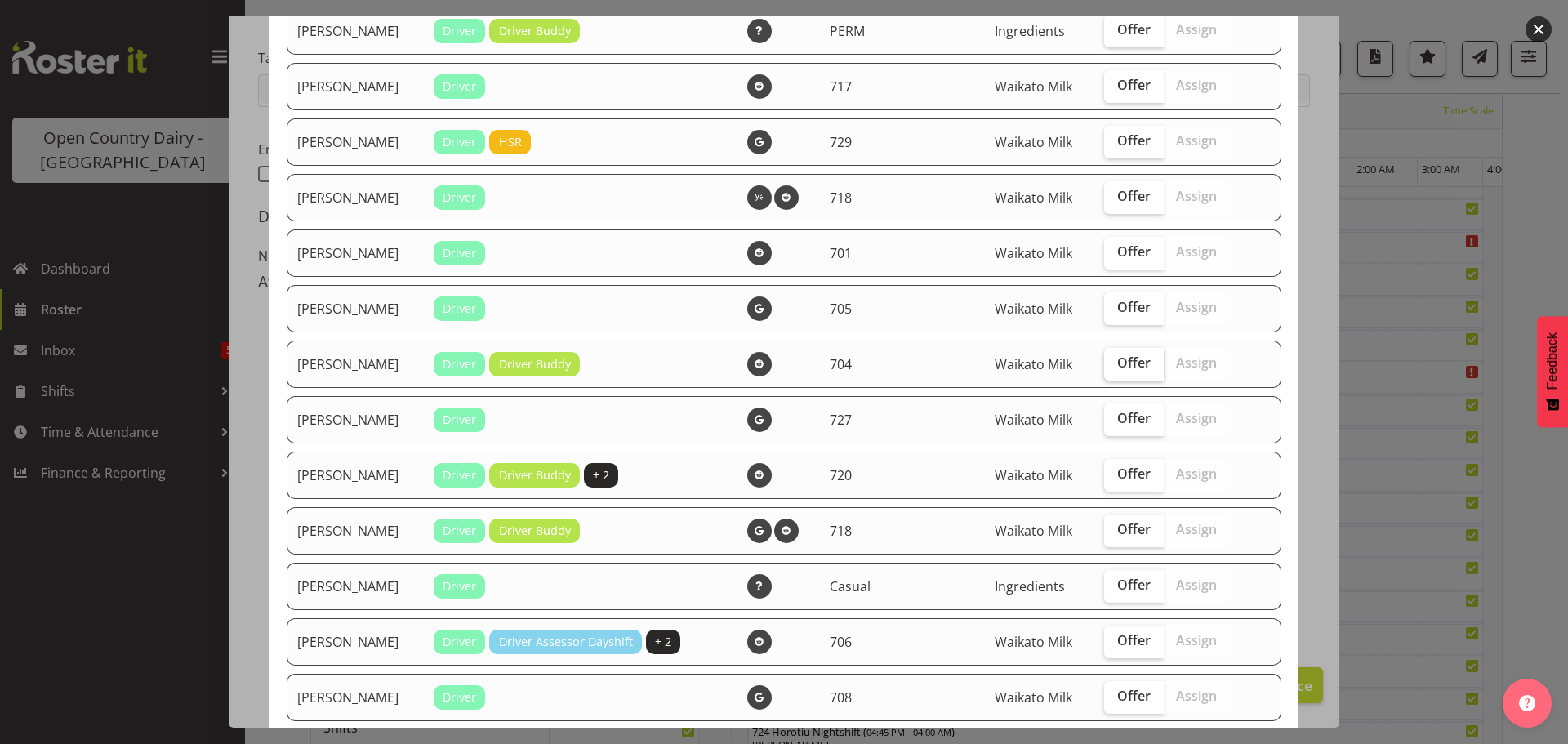
scroll to position [1797, 0]
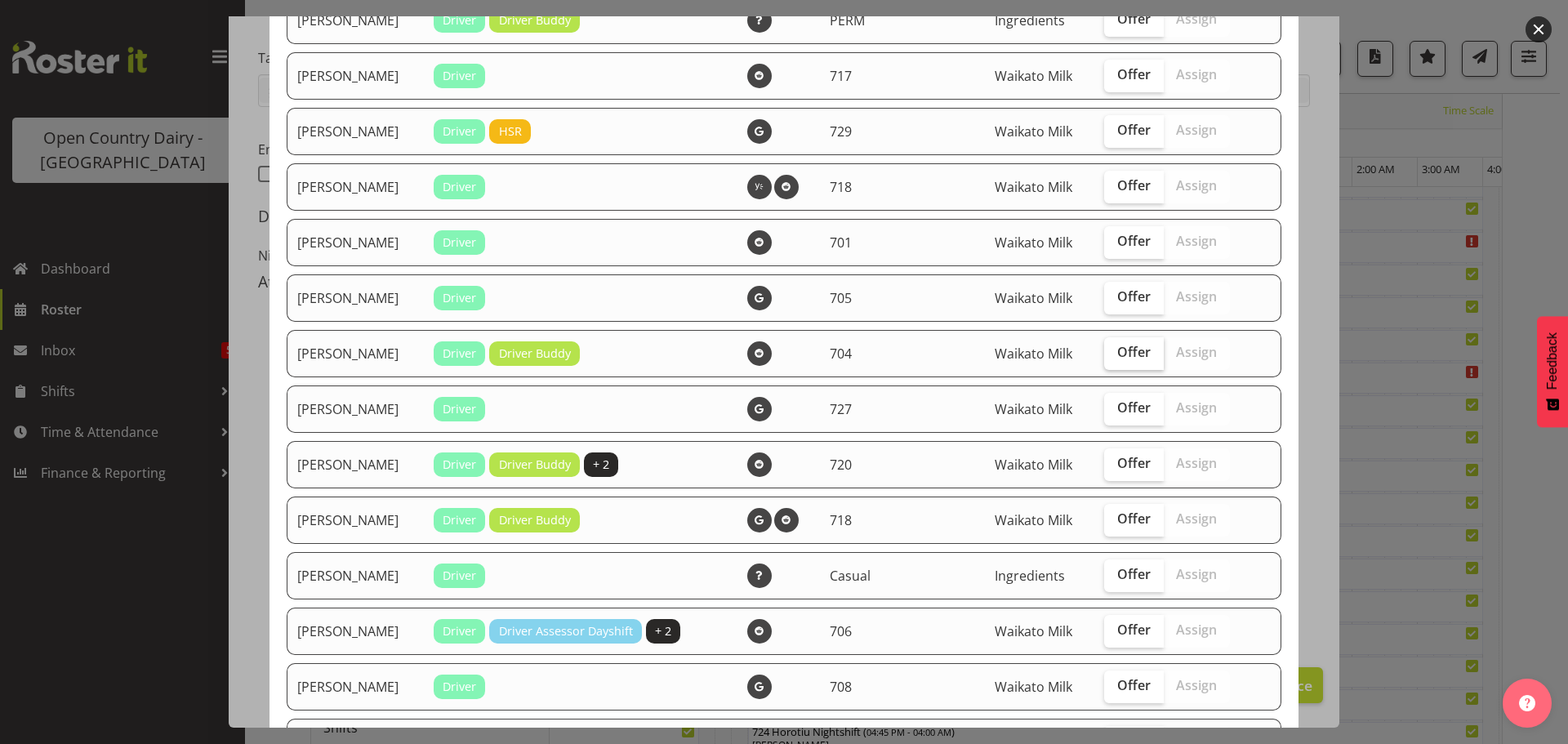
click at [1120, 359] on span "Offer" at bounding box center [1134, 352] width 34 height 16
click at [1115, 358] on input "Offer" at bounding box center [1109, 352] width 11 height 11
checkbox input "true"
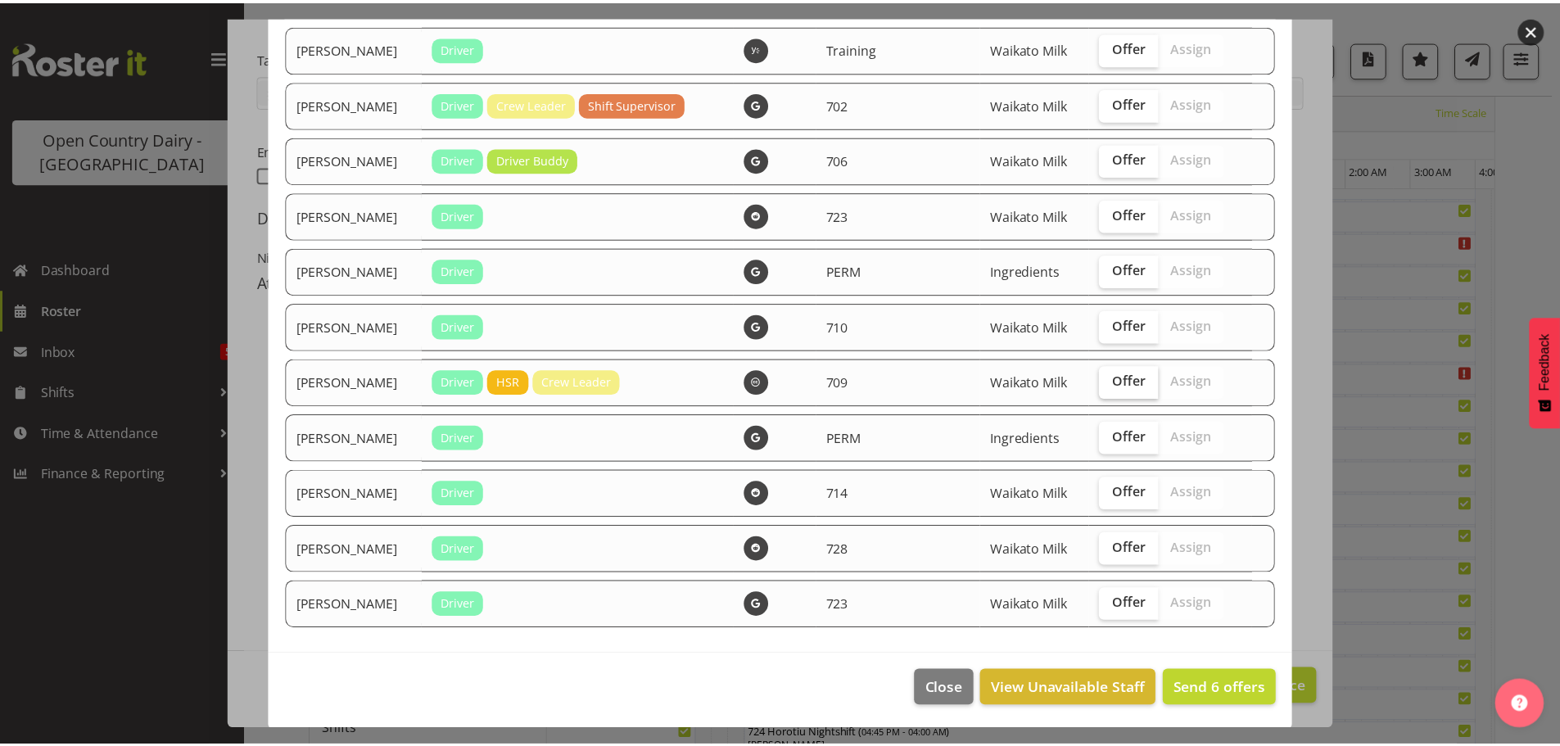
scroll to position [2555, 0]
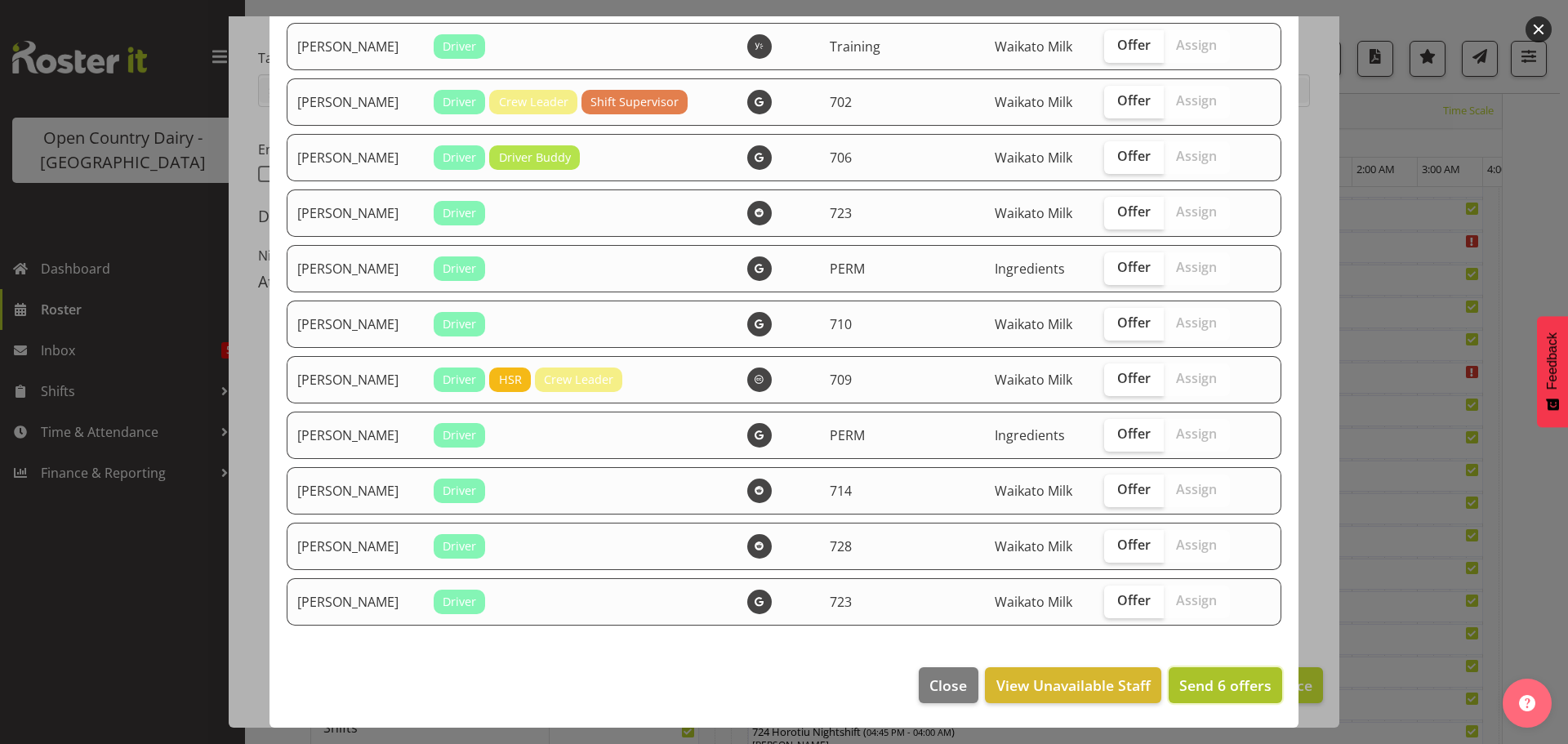
click at [1211, 680] on span "Send 6 offers" at bounding box center [1226, 685] width 93 height 20
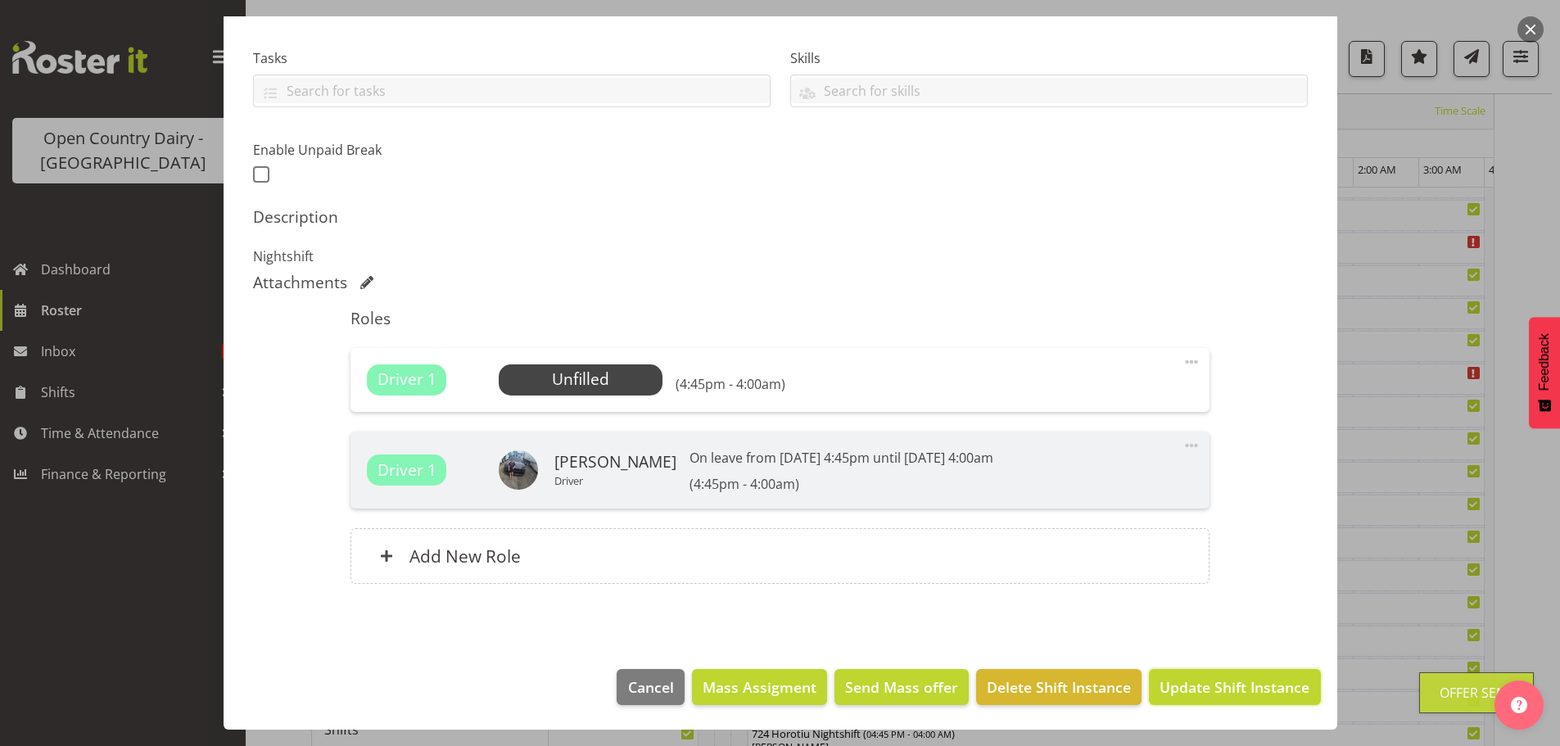
click at [1214, 682] on span "Update Shift Instance" at bounding box center [1235, 686] width 150 height 21
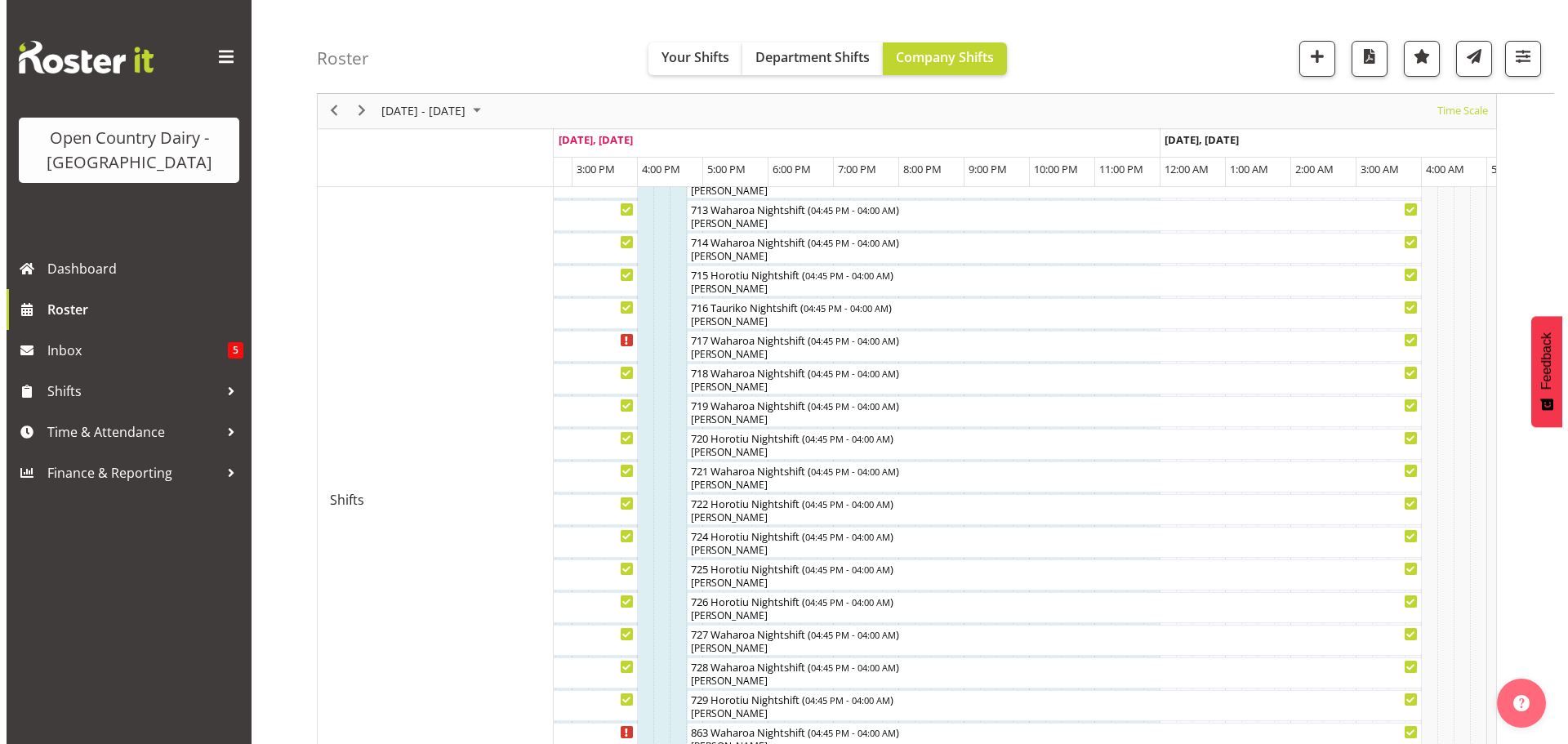
scroll to position [747, 0]
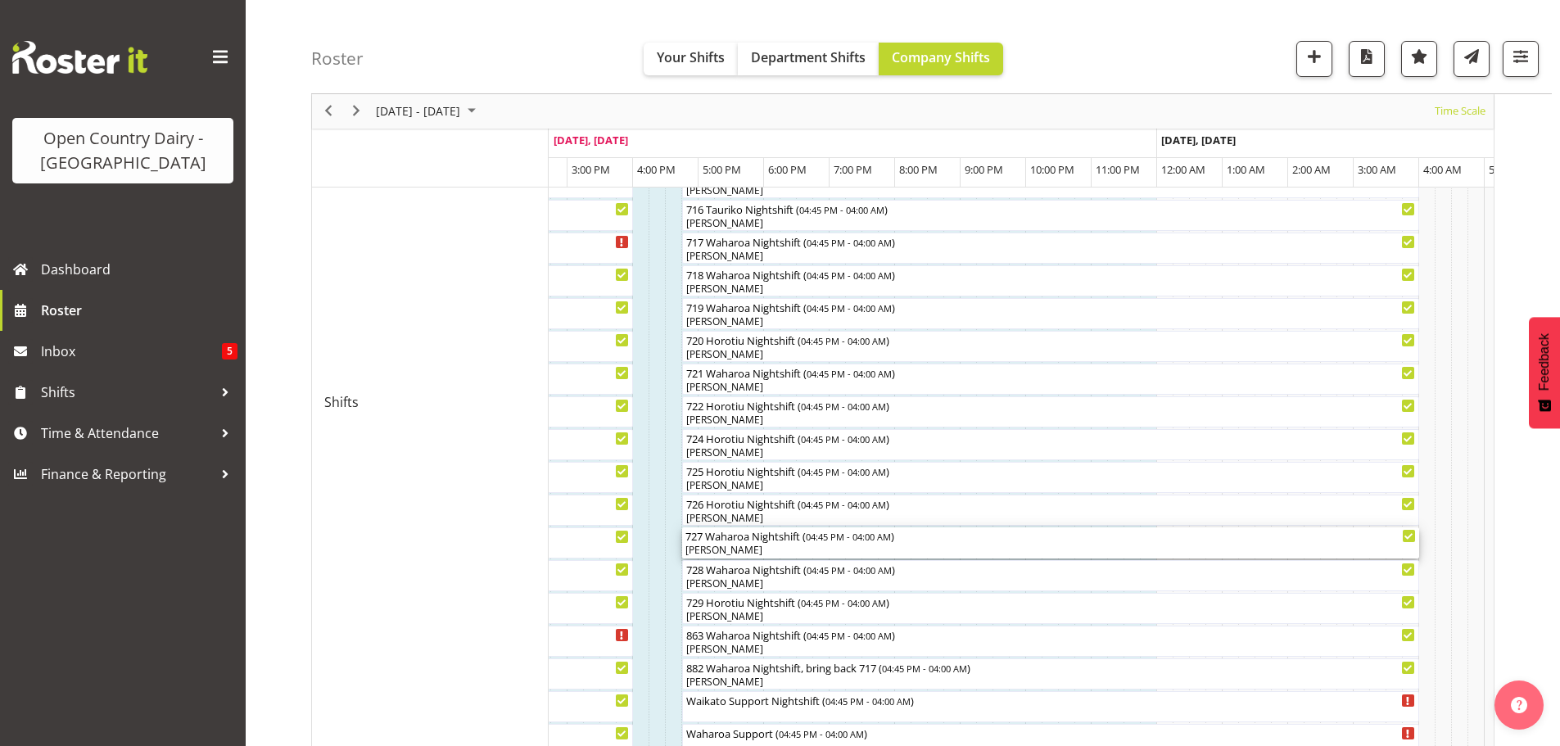
click at [739, 547] on div "[PERSON_NAME]" at bounding box center [1050, 550] width 730 height 15
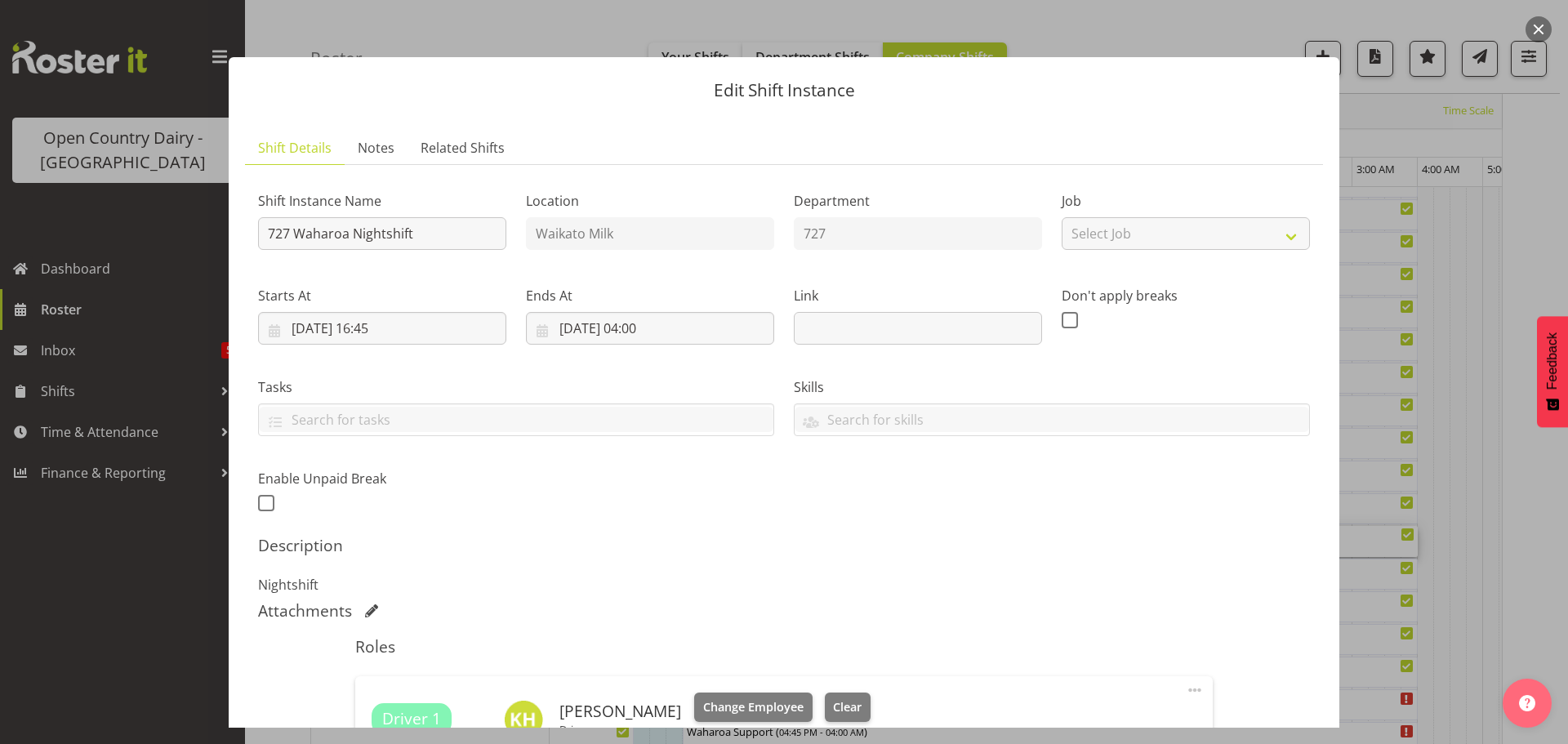
scroll to position [245, 0]
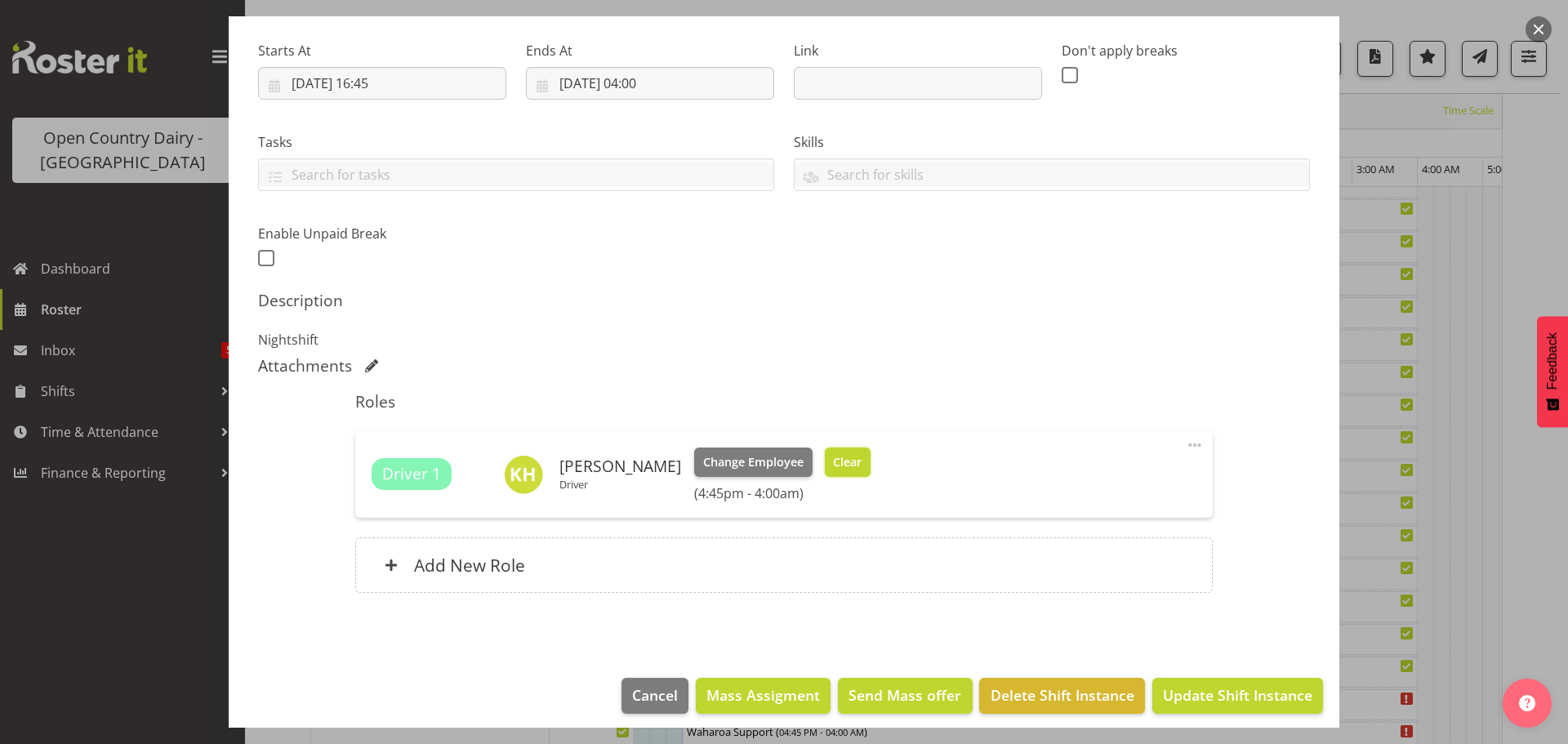
click at [834, 467] on span "Clear" at bounding box center [847, 462] width 29 height 18
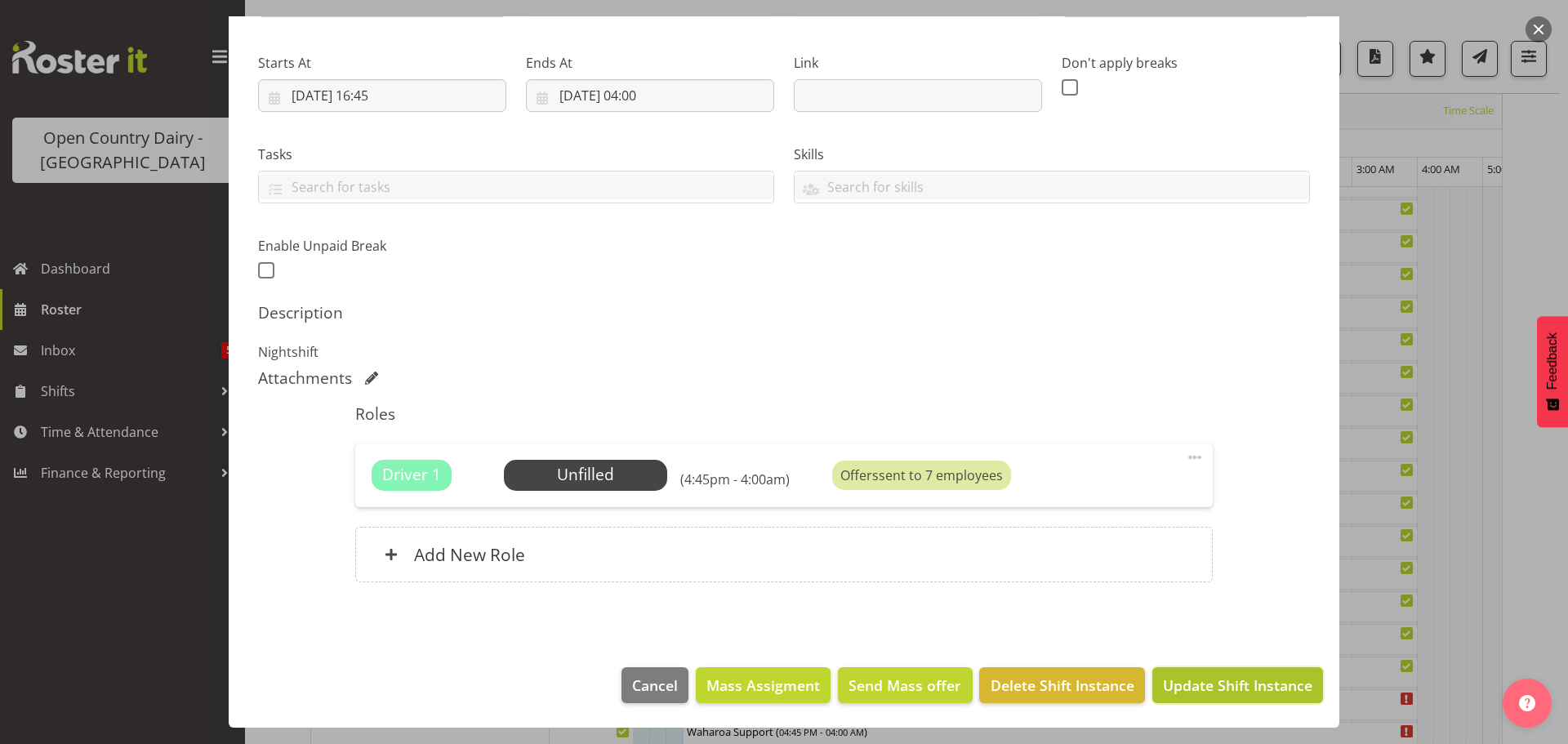
click at [1248, 691] on span "Update Shift Instance" at bounding box center [1238, 684] width 150 height 21
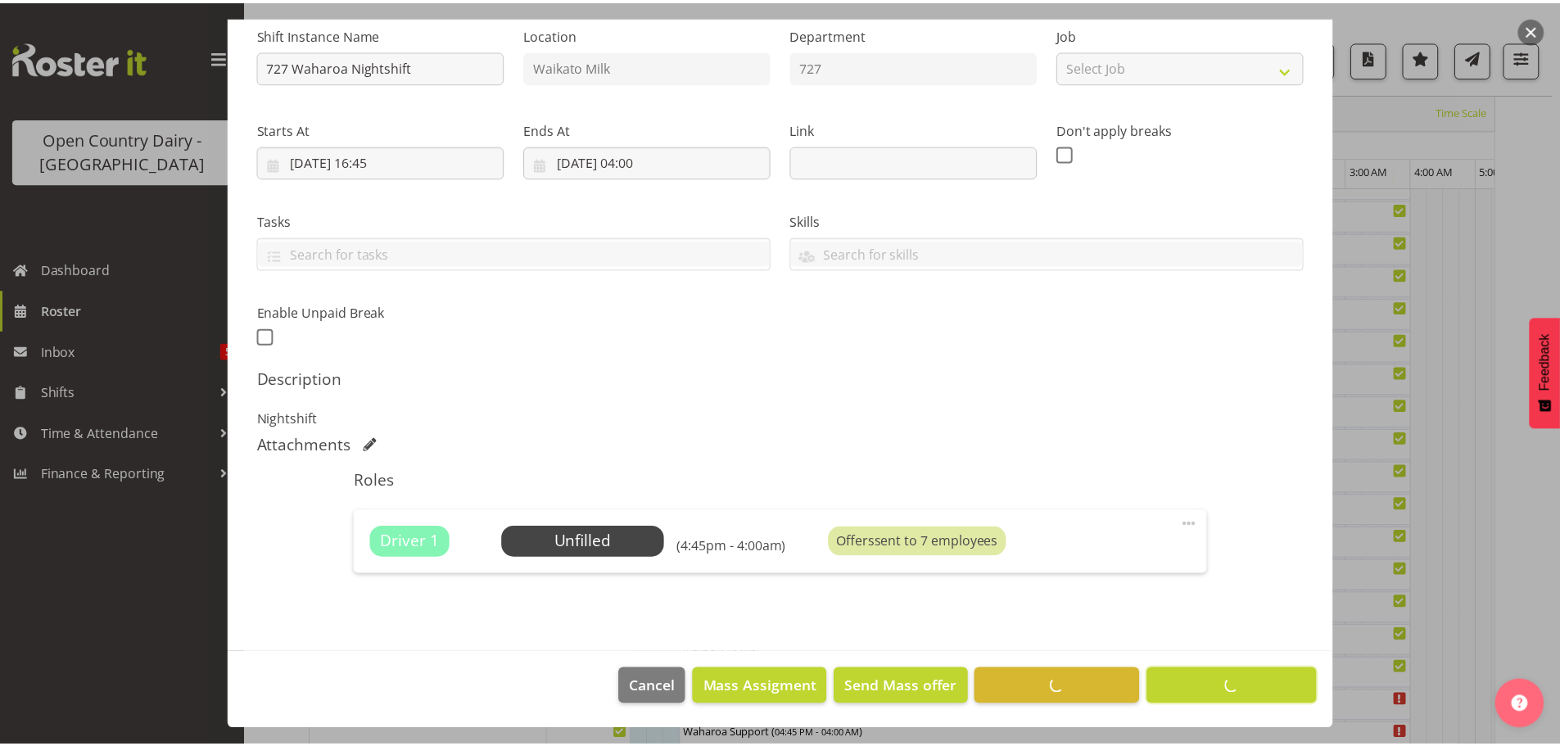
scroll to position [60, 0]
